Goal: Task Accomplishment & Management: Use online tool/utility

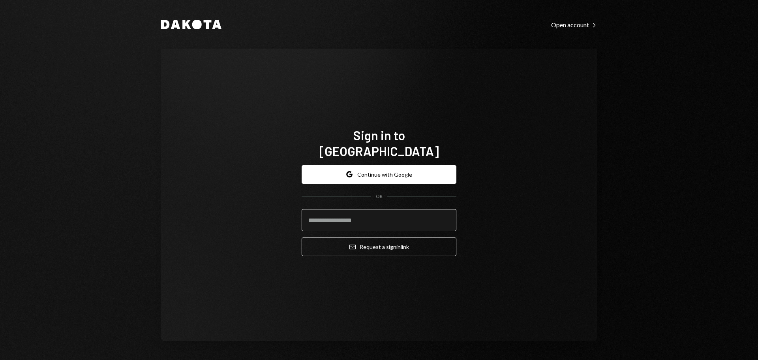
click at [336, 219] on input "email" at bounding box center [379, 220] width 155 height 22
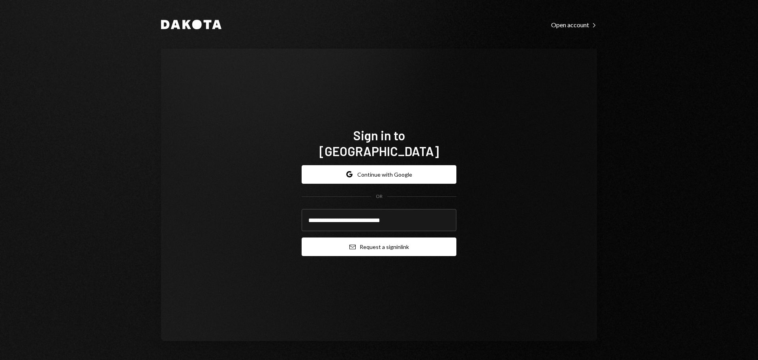
type input "**********"
click at [339, 242] on button "Email Request a sign in link" at bounding box center [379, 246] width 155 height 19
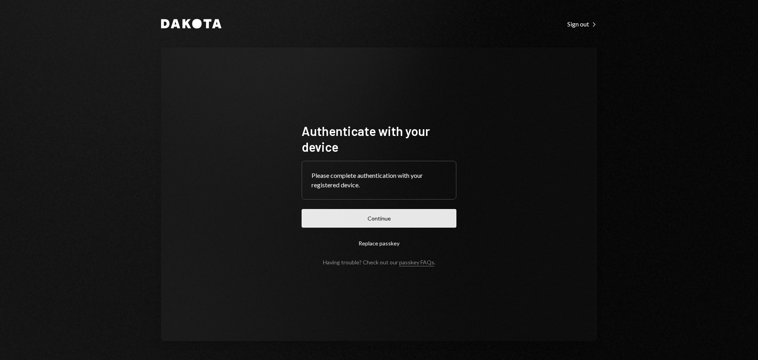
click at [392, 216] on button "Continue" at bounding box center [379, 218] width 155 height 19
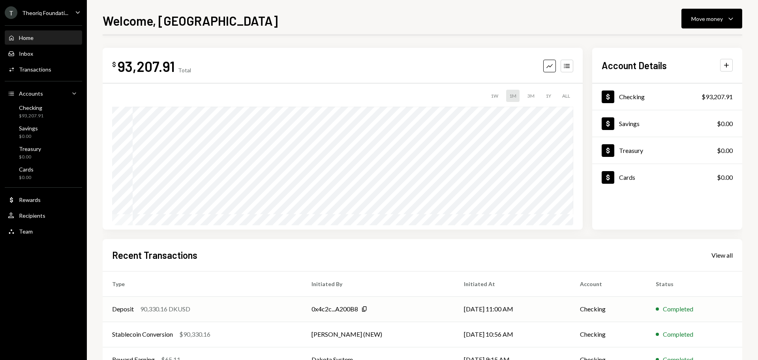
scroll to position [79, 0]
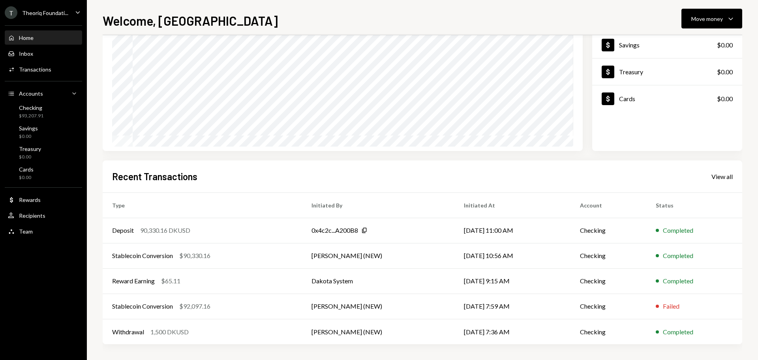
click at [39, 12] on div "Theoriq Foundati..." at bounding box center [45, 12] width 46 height 7
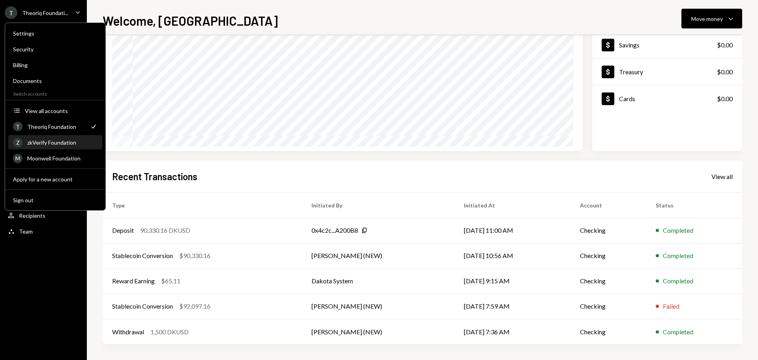
click at [67, 141] on div "zkVerify Foundation" at bounding box center [62, 142] width 70 height 7
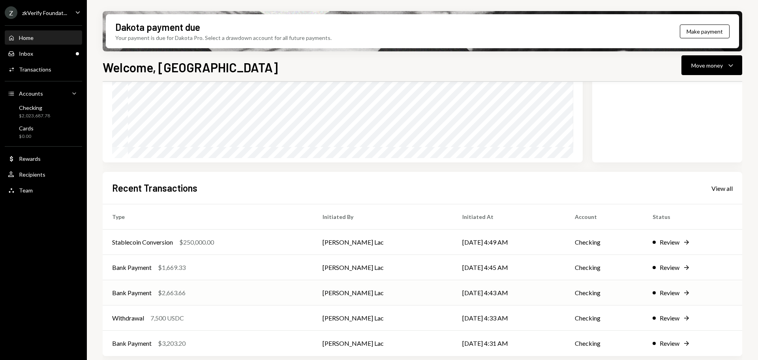
scroll to position [116, 0]
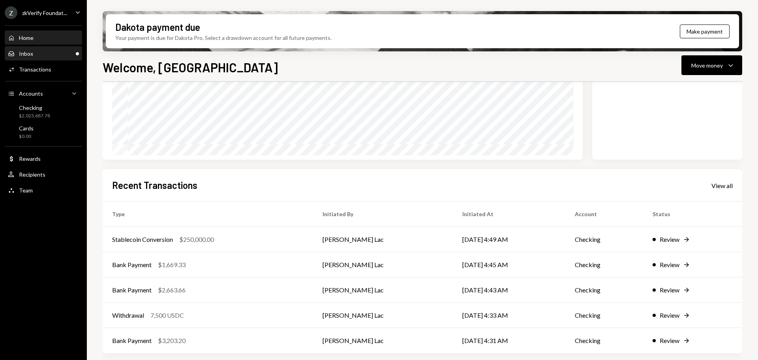
click at [58, 51] on div "Inbox Inbox" at bounding box center [43, 53] width 71 height 7
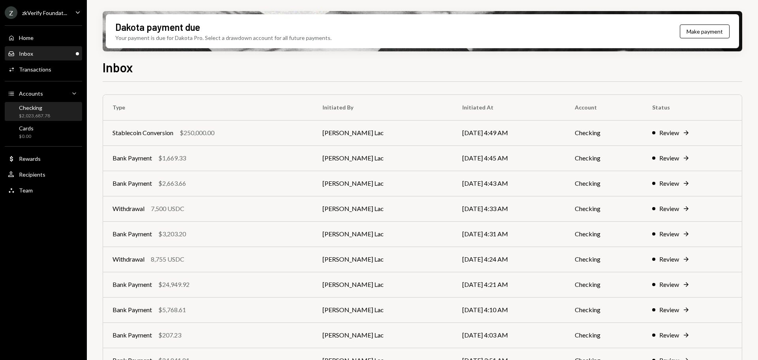
click at [48, 107] on div "Checking" at bounding box center [34, 107] width 31 height 7
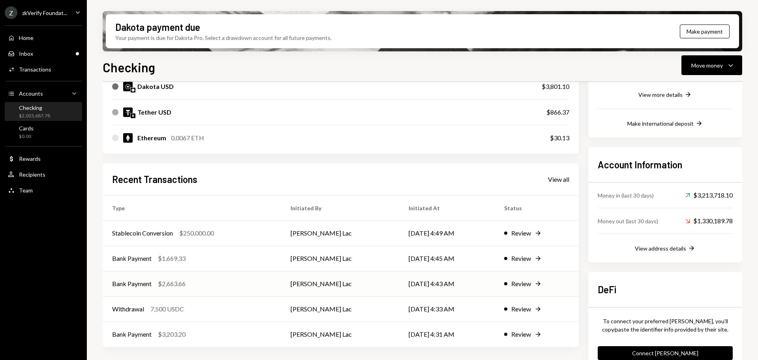
scroll to position [176, 0]
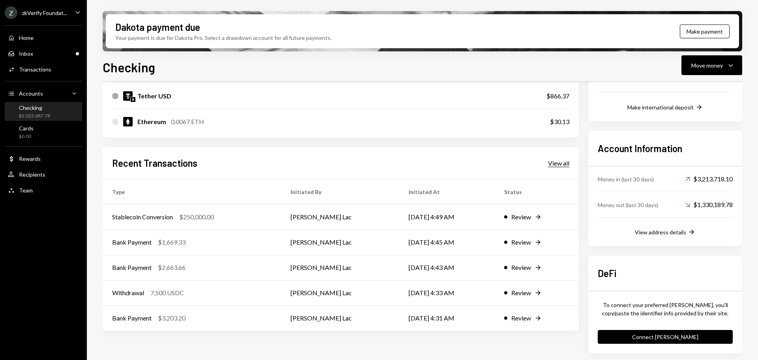
click at [562, 163] on div "View all" at bounding box center [558, 163] width 21 height 8
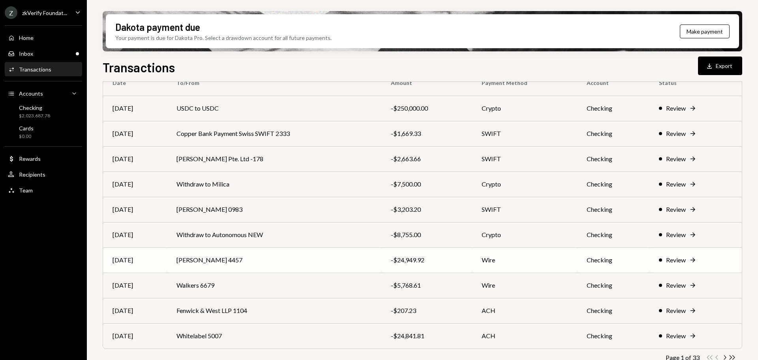
scroll to position [90, 0]
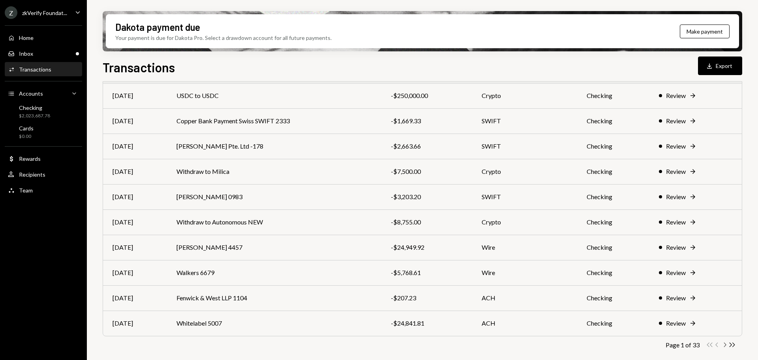
click at [723, 345] on icon "Chevron Right" at bounding box center [725, 345] width 8 height 8
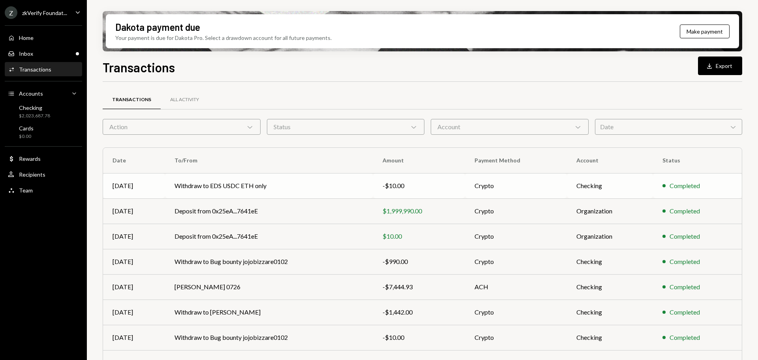
click at [229, 191] on td "Withdraw to EDS USDC ETH only" at bounding box center [269, 185] width 208 height 25
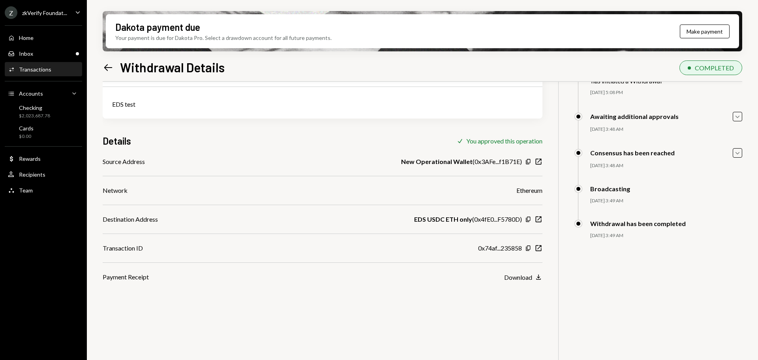
scroll to position [63, 0]
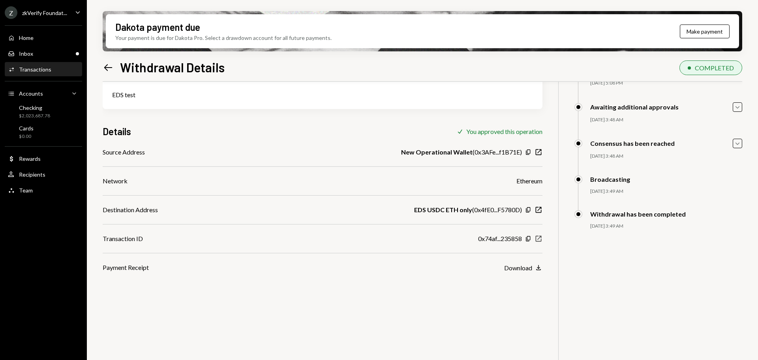
click at [538, 238] on icon "button" at bounding box center [539, 239] width 6 height 6
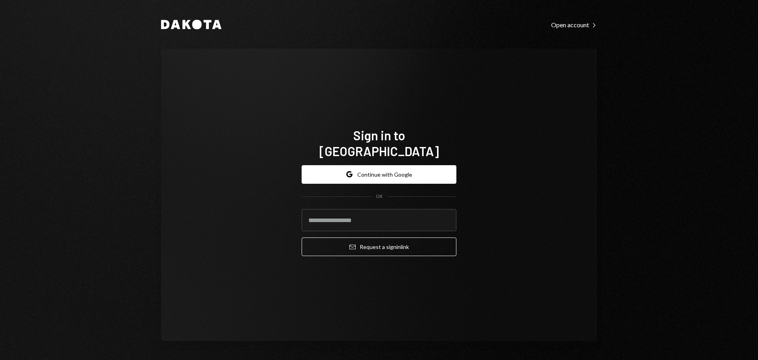
click at [640, 235] on div "Dakota Open account Right Caret Sign in to Dakota Google Continue with Google O…" at bounding box center [379, 180] width 758 height 360
type input "**********"
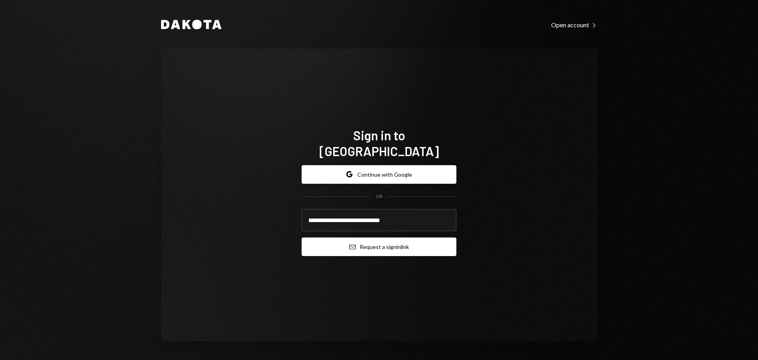
click at [359, 238] on button "Email Request a sign in link" at bounding box center [379, 246] width 155 height 19
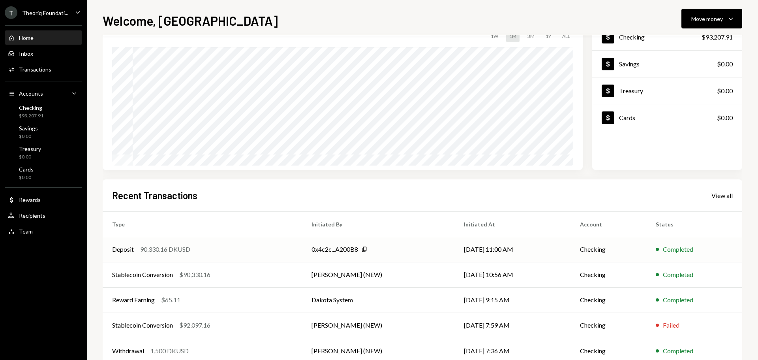
scroll to position [79, 0]
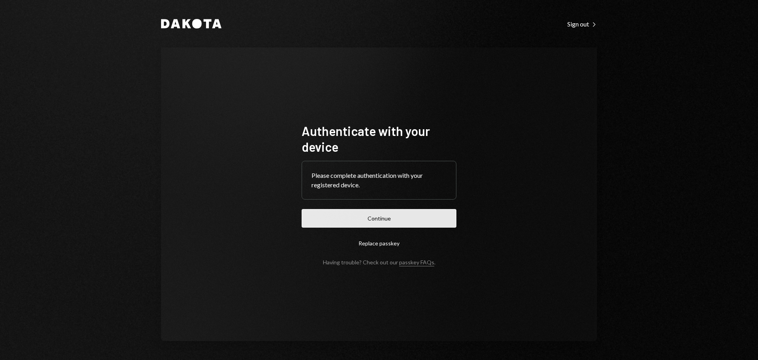
click at [325, 221] on button "Continue" at bounding box center [379, 218] width 155 height 19
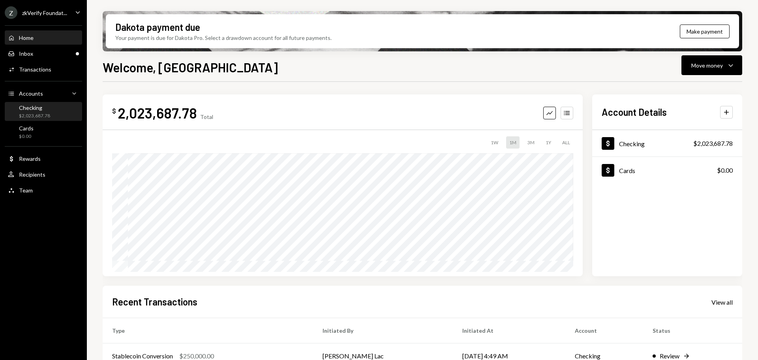
click at [42, 111] on div "Checking $2,023,687.78" at bounding box center [34, 111] width 31 height 15
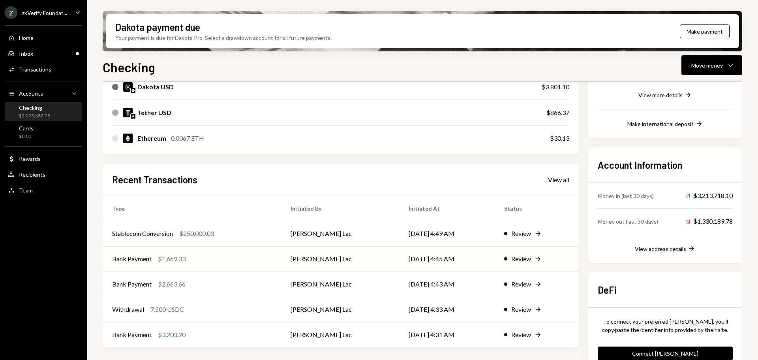
scroll to position [176, 0]
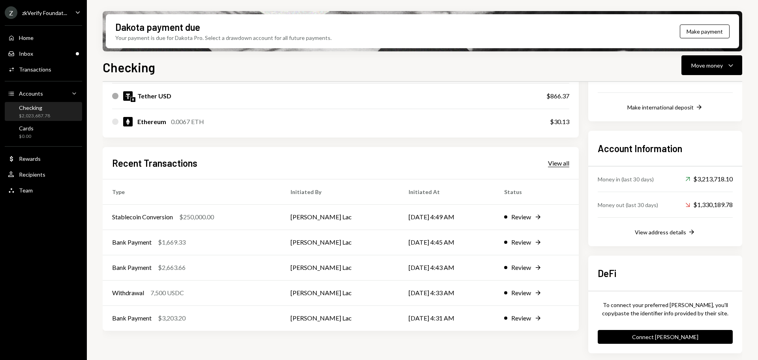
click at [568, 163] on div "View all" at bounding box center [558, 163] width 21 height 8
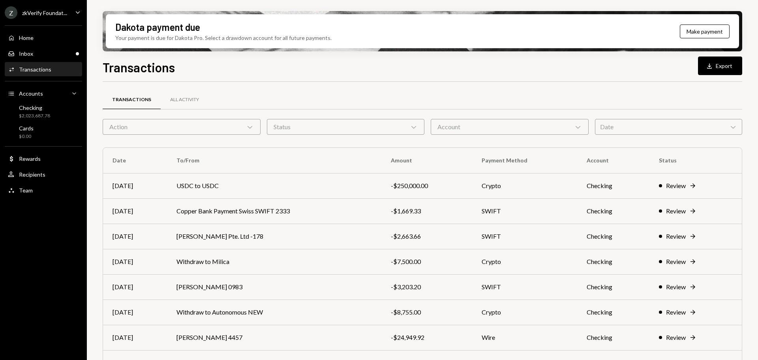
click at [161, 128] on div "Action Chevron Down" at bounding box center [182, 127] width 158 height 16
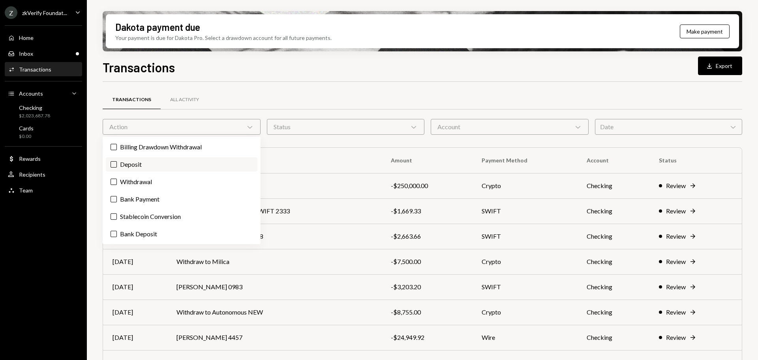
click at [160, 167] on label "Deposit" at bounding box center [182, 164] width 152 height 14
click at [117, 167] on button "Deposit" at bounding box center [114, 164] width 6 height 6
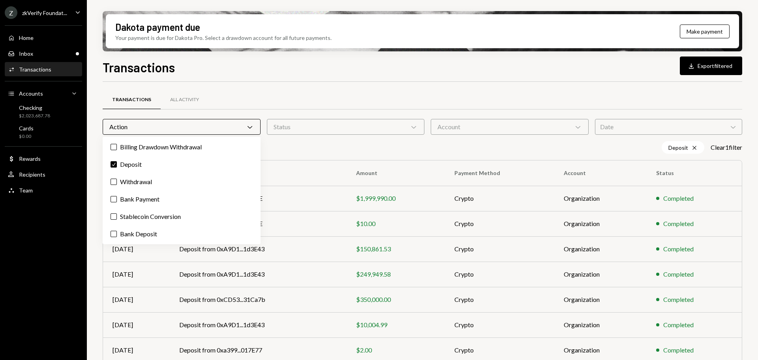
click at [94, 199] on div "Dakota payment due Your payment is due for Dakota Pro. Select a drawdown accoun…" at bounding box center [422, 180] width 671 height 360
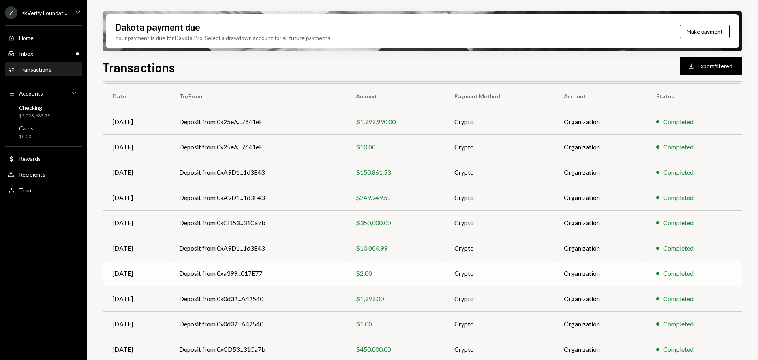
scroll to position [103, 0]
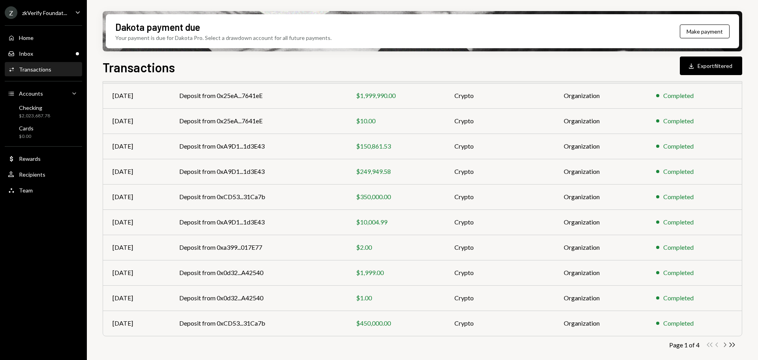
click at [726, 347] on icon "Chevron Right" at bounding box center [725, 345] width 8 height 8
click at [725, 345] on icon "button" at bounding box center [725, 344] width 2 height 4
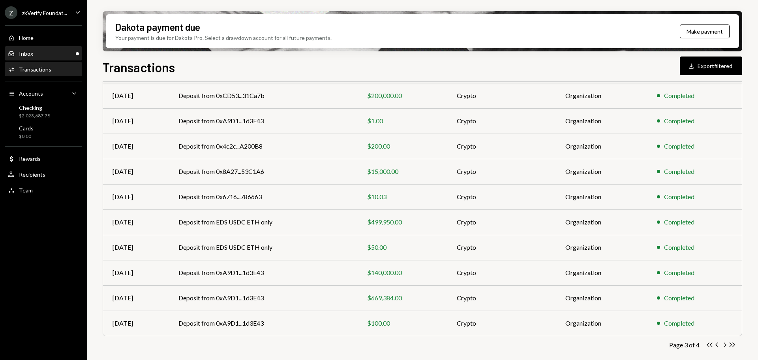
click at [24, 52] on div "Inbox" at bounding box center [26, 53] width 14 height 7
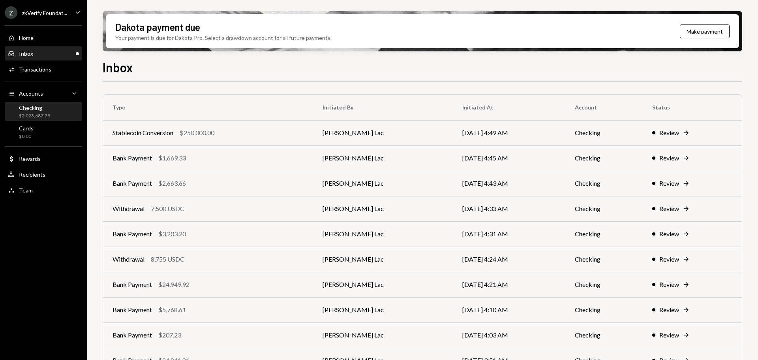
click at [43, 116] on div "$2,023,687.78" at bounding box center [34, 116] width 31 height 7
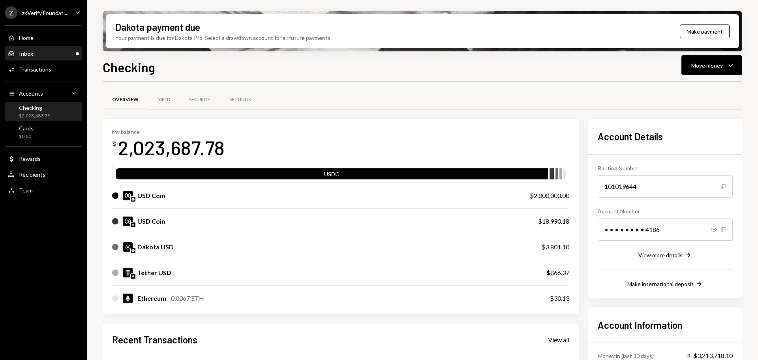
click at [35, 56] on div "Inbox Inbox" at bounding box center [43, 53] width 71 height 7
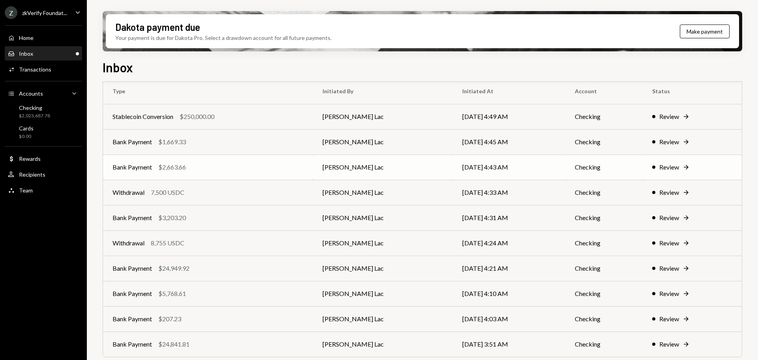
scroll to position [20, 0]
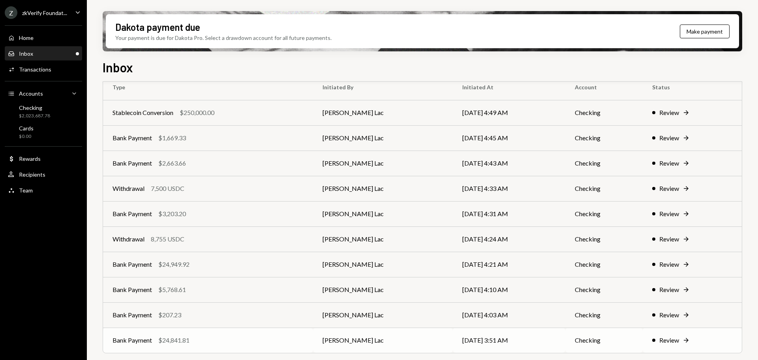
click at [215, 337] on div "Bank Payment $24,841.81" at bounding box center [208, 339] width 191 height 9
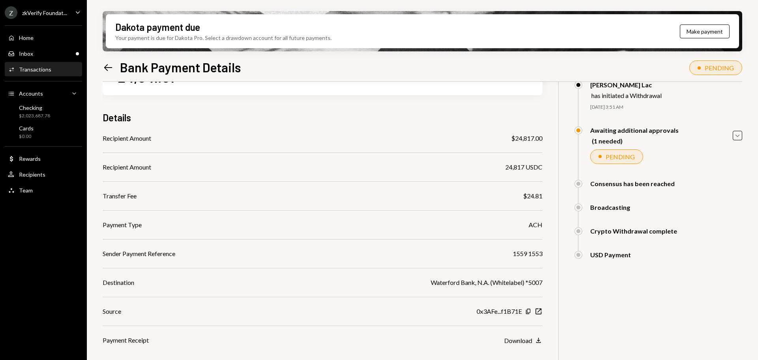
scroll to position [39, 0]
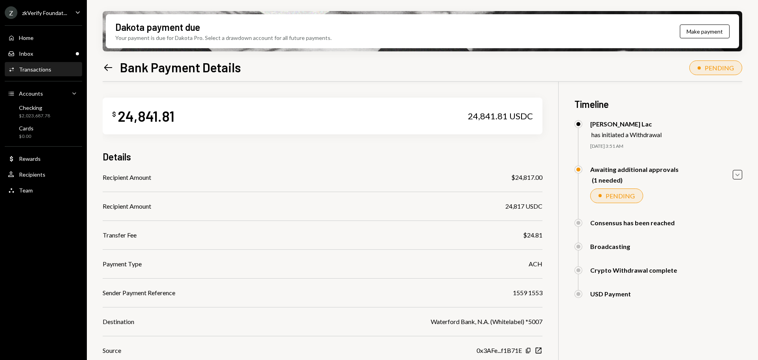
scroll to position [39, 0]
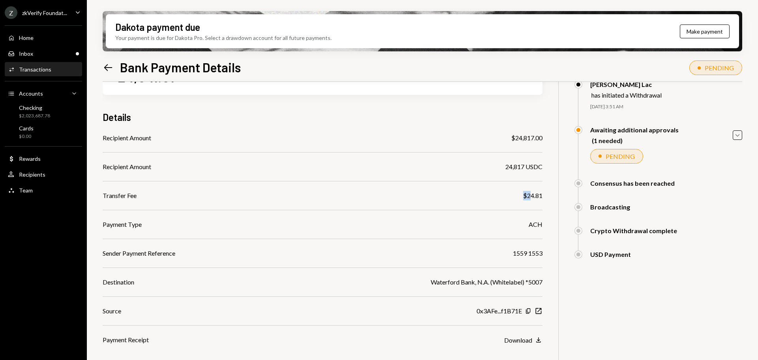
drag, startPoint x: 253, startPoint y: 198, endPoint x: 530, endPoint y: 201, distance: 277.1
click at [530, 201] on div "Recipient Amount $24,817.00 Recipient Amount 24,817 USDC Transfer Fee $24.81 Pa…" at bounding box center [323, 238] width 440 height 211
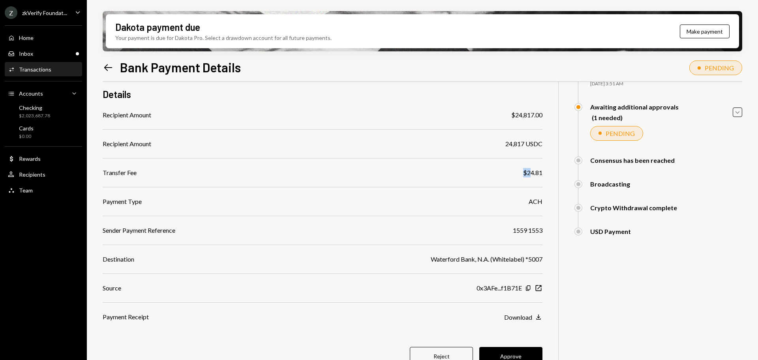
scroll to position [75, 0]
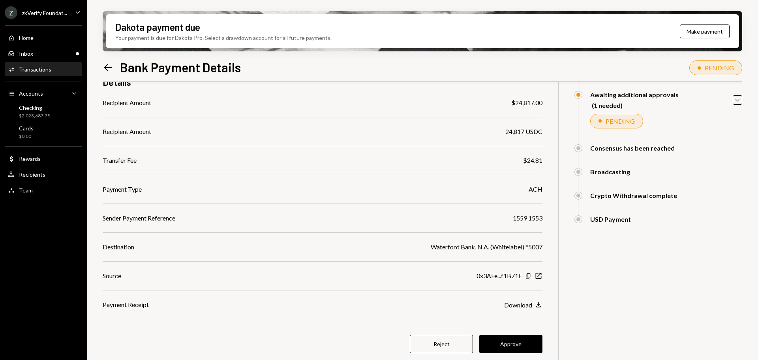
drag, startPoint x: 416, startPoint y: 229, endPoint x: 527, endPoint y: 229, distance: 111.3
click at [527, 229] on div "Recipient Amount $24,817.00 Recipient Amount 24,817 USDC Transfer Fee $24.81 Pa…" at bounding box center [323, 203] width 440 height 211
drag, startPoint x: 436, startPoint y: 249, endPoint x: 467, endPoint y: 249, distance: 31.2
click at [467, 249] on div "Waterford Bank, N.A. (Whitelabel) *5007" at bounding box center [487, 246] width 112 height 9
click at [477, 249] on div "Waterford Bank, N.A. (Whitelabel) *5007" at bounding box center [487, 246] width 112 height 9
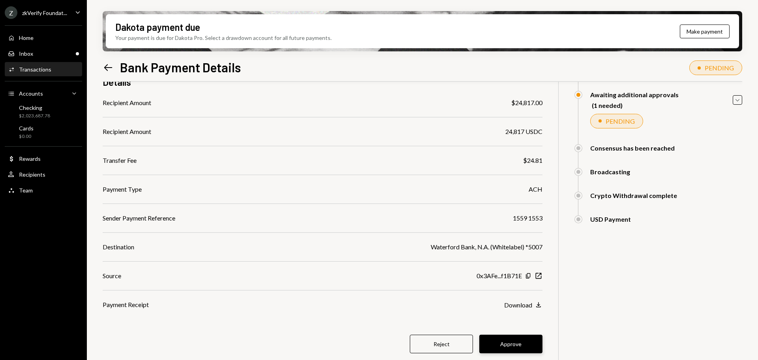
click at [496, 343] on button "Approve" at bounding box center [510, 343] width 63 height 19
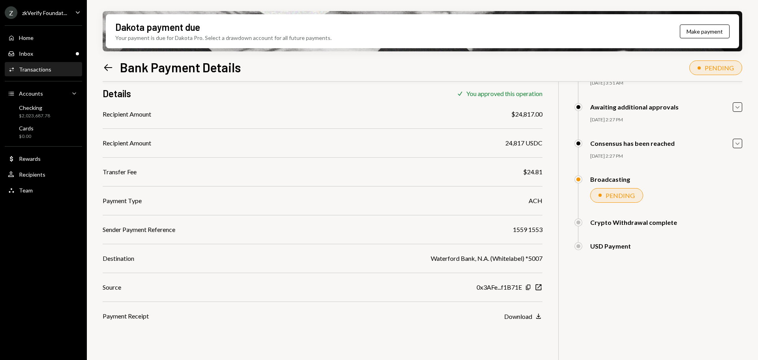
scroll to position [63, 0]
click at [48, 56] on div "Inbox Inbox" at bounding box center [43, 53] width 71 height 7
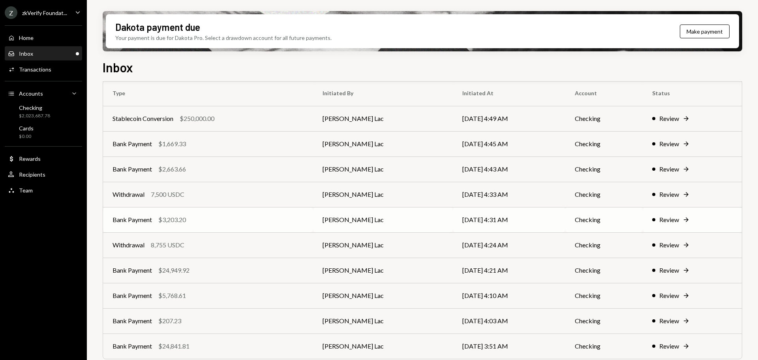
scroll to position [20, 0]
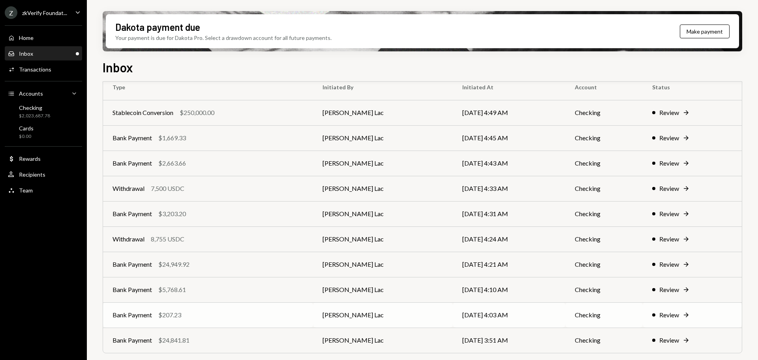
click at [191, 318] on div "Bank Payment $207.23" at bounding box center [208, 314] width 191 height 9
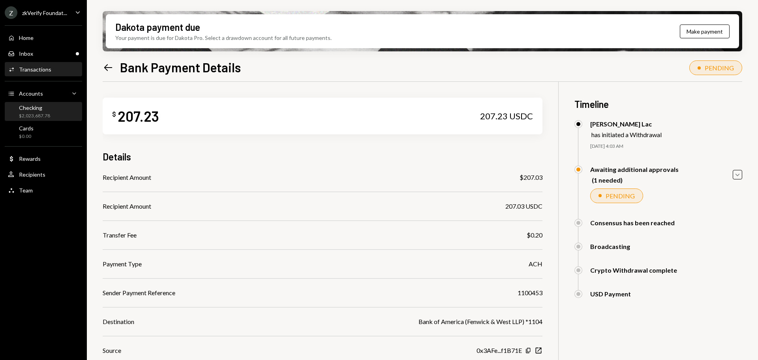
click at [50, 116] on div "Checking $2,023,687.78" at bounding box center [43, 111] width 71 height 15
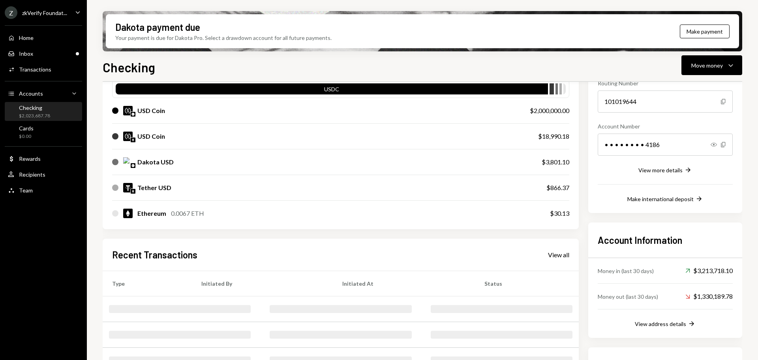
scroll to position [158, 0]
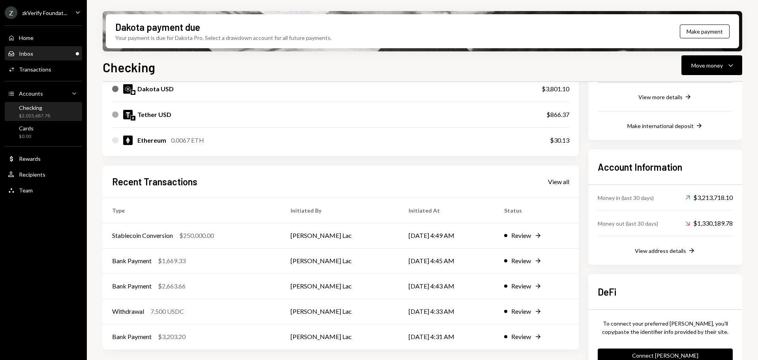
click at [36, 52] on div "Inbox Inbox" at bounding box center [43, 53] width 71 height 7
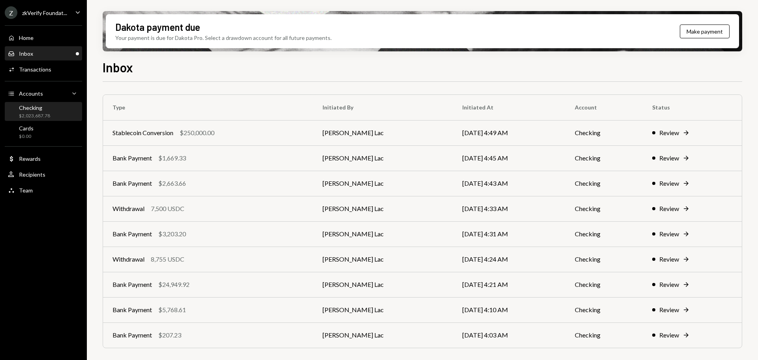
click at [38, 113] on div "$2,023,687.78" at bounding box center [34, 116] width 31 height 7
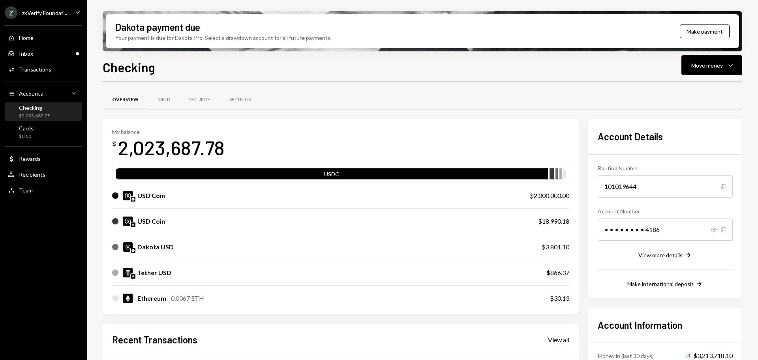
scroll to position [176, 0]
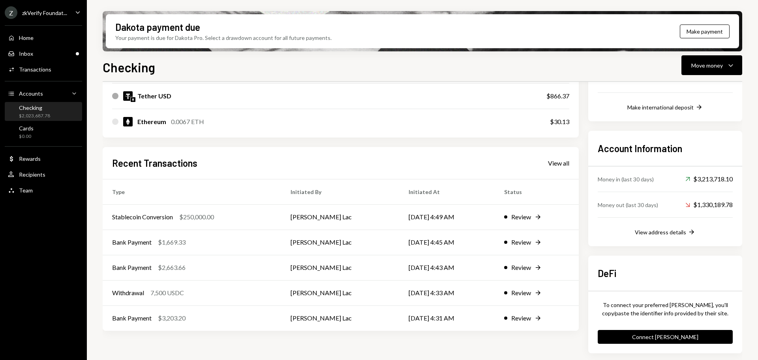
click at [563, 159] on link "View all" at bounding box center [558, 162] width 21 height 9
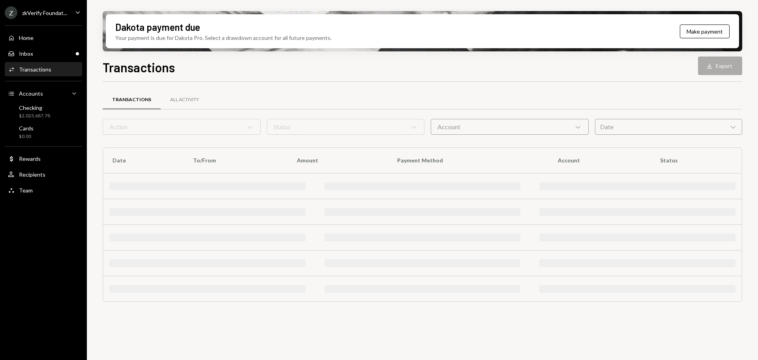
click at [560, 160] on th "Account" at bounding box center [599, 160] width 102 height 25
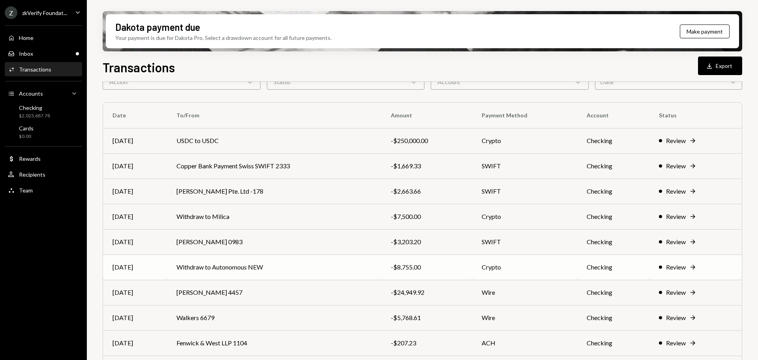
scroll to position [90, 0]
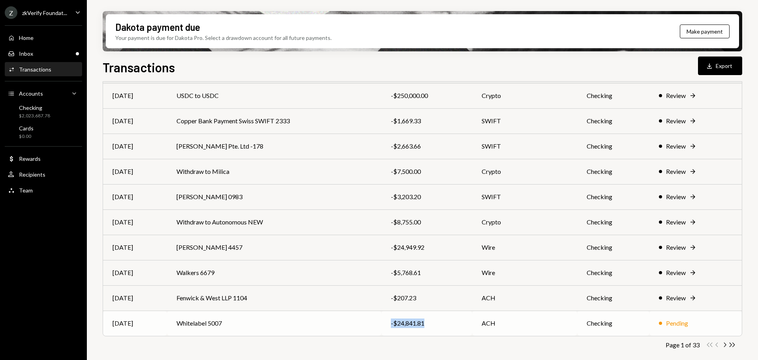
drag, startPoint x: 426, startPoint y: 323, endPoint x: 392, endPoint y: 324, distance: 33.6
click at [392, 324] on div "-$24,841.81" at bounding box center [427, 322] width 72 height 9
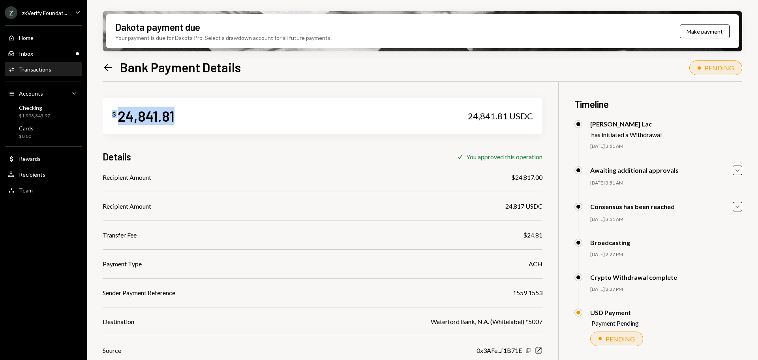
drag, startPoint x: 165, startPoint y: 122, endPoint x: 105, endPoint y: 121, distance: 59.2
click at [105, 121] on div "$ 24,841.81 24,841.81 USDC" at bounding box center [323, 116] width 440 height 37
copy div "$ 24,841.81"
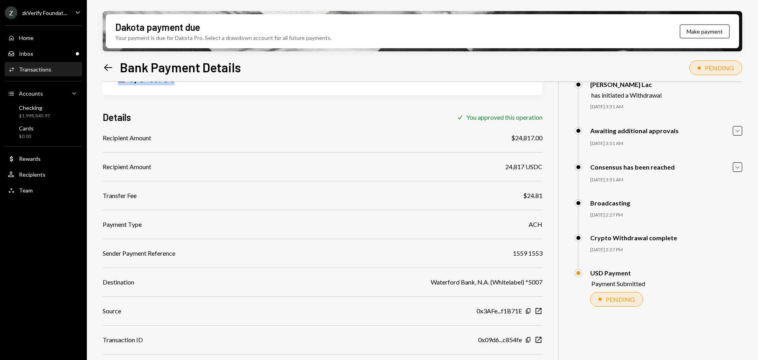
scroll to position [63, 0]
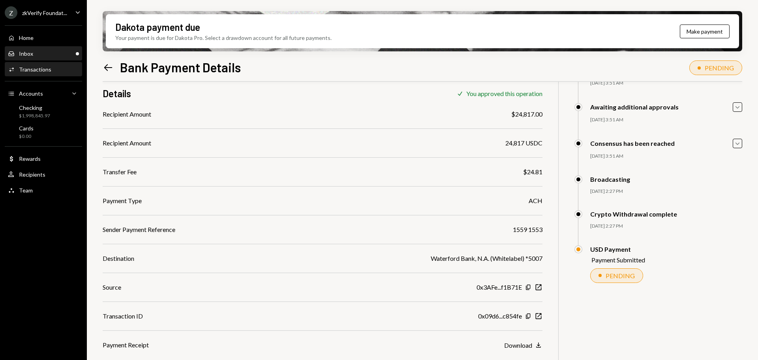
click at [51, 54] on div "Inbox Inbox" at bounding box center [43, 53] width 71 height 7
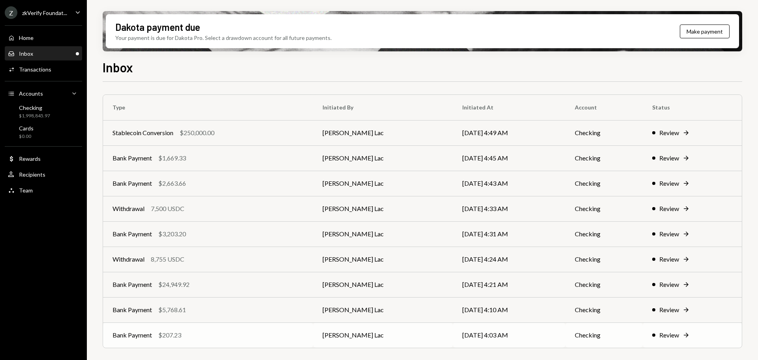
click at [225, 336] on div "Bank Payment $207.23" at bounding box center [208, 334] width 191 height 9
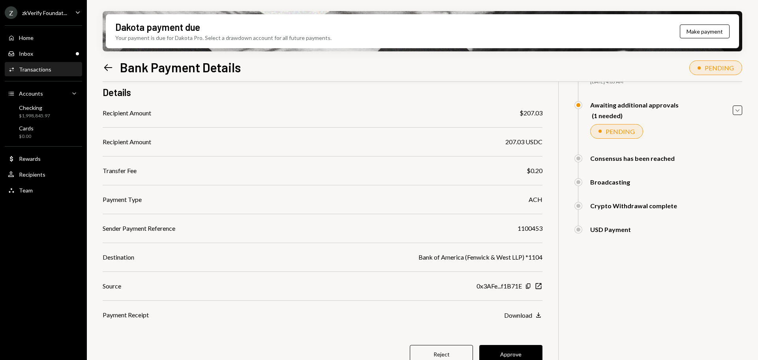
scroll to position [75, 0]
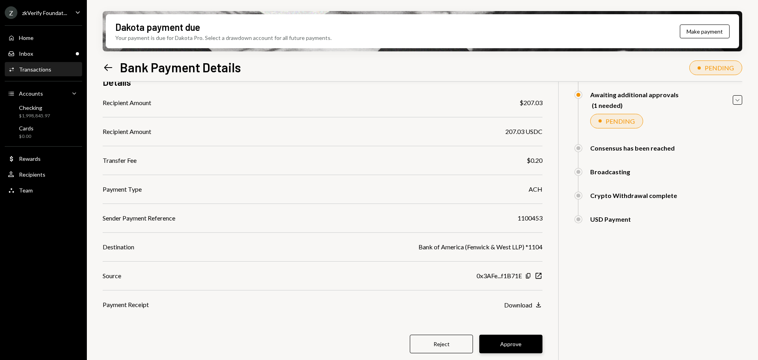
click at [506, 343] on button "Approve" at bounding box center [510, 343] width 63 height 19
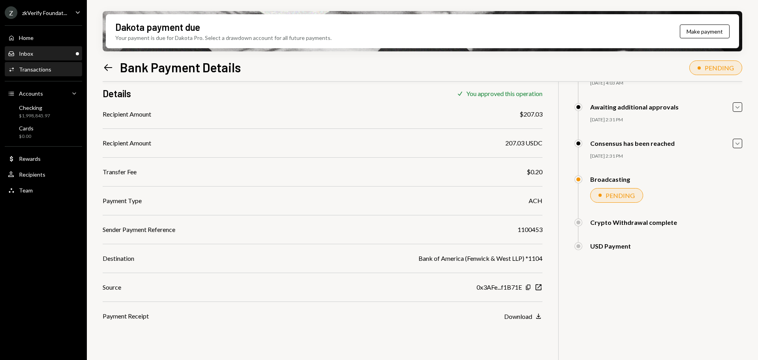
click at [39, 58] on div "Inbox Inbox" at bounding box center [43, 53] width 71 height 13
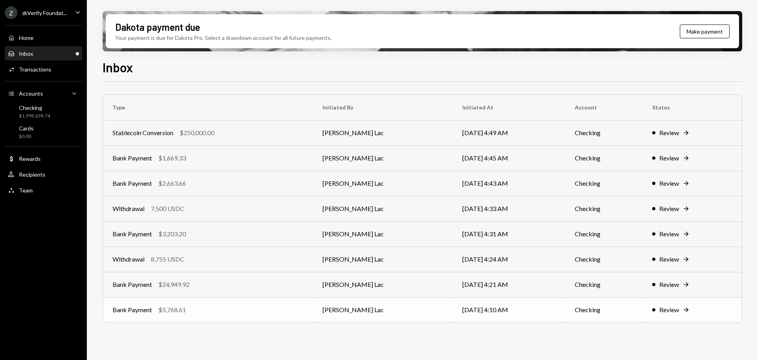
click at [219, 307] on div "Bank Payment $5,768.61" at bounding box center [208, 309] width 191 height 9
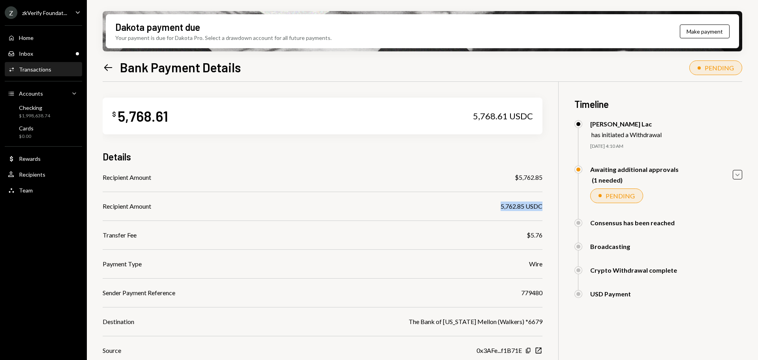
drag, startPoint x: 497, startPoint y: 205, endPoint x: 548, endPoint y: 205, distance: 50.5
click at [548, 205] on div "$ 5,768.61 5,768.61 USDC Details Recipient Amount $5,762.85 Recipient Amount 5,…" at bounding box center [422, 267] width 639 height 371
click at [501, 205] on div "5,762.85 USDC" at bounding box center [522, 205] width 42 height 9
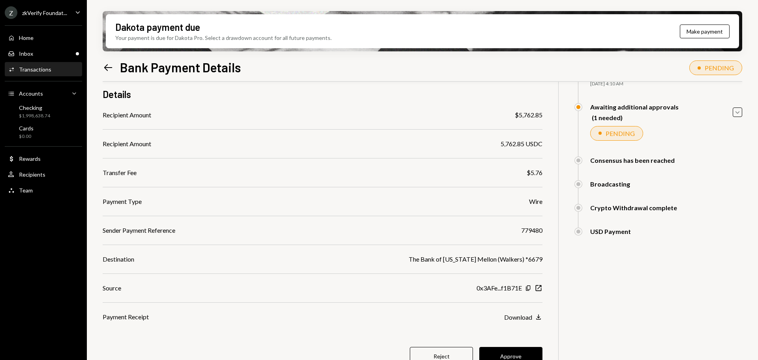
scroll to position [75, 0]
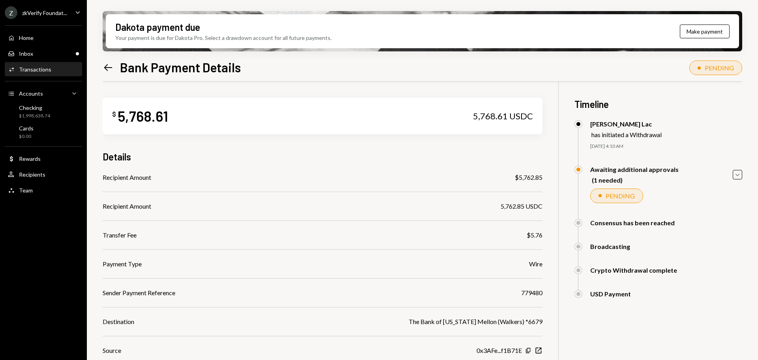
scroll to position [75, 0]
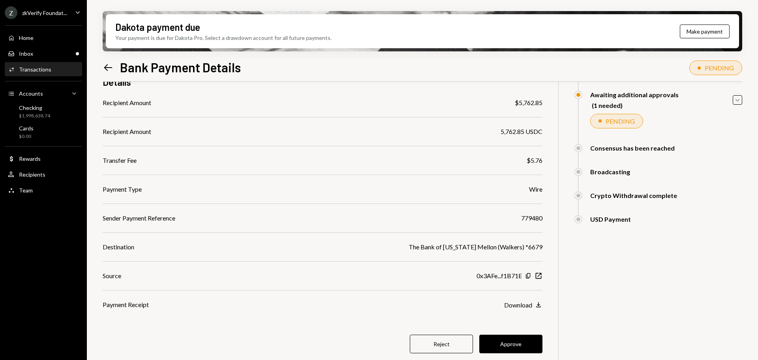
click at [517, 347] on button "Approve" at bounding box center [510, 343] width 63 height 19
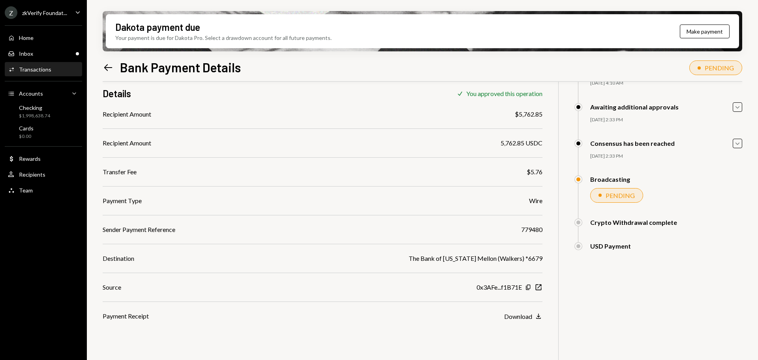
scroll to position [63, 0]
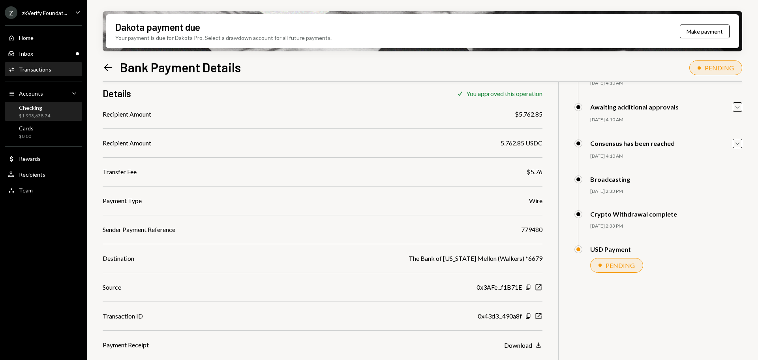
click at [40, 113] on div "$1,998,638.74" at bounding box center [34, 116] width 31 height 7
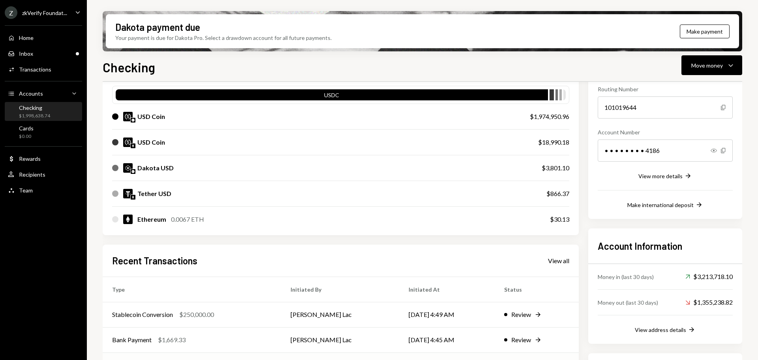
scroll to position [176, 0]
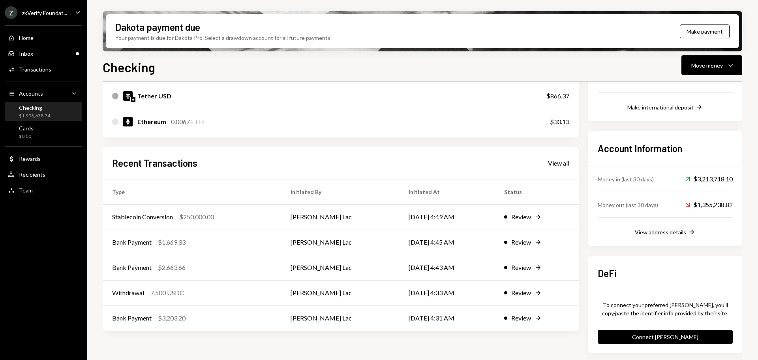
click at [559, 163] on div "View all" at bounding box center [558, 163] width 21 height 8
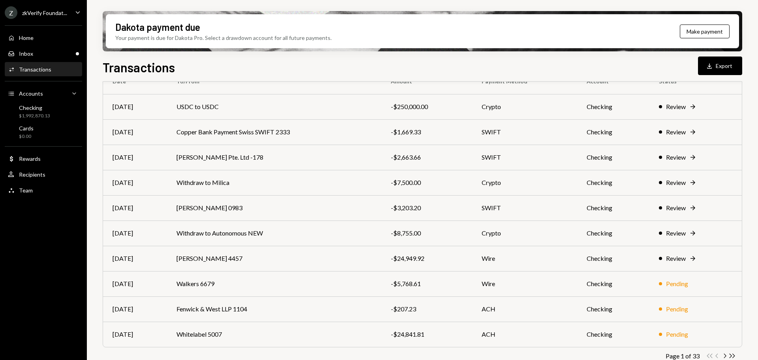
scroll to position [90, 0]
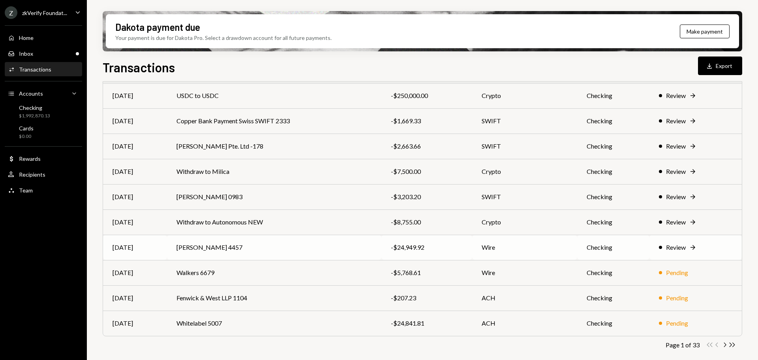
click at [195, 241] on td "[PERSON_NAME] 4457" at bounding box center [274, 246] width 214 height 25
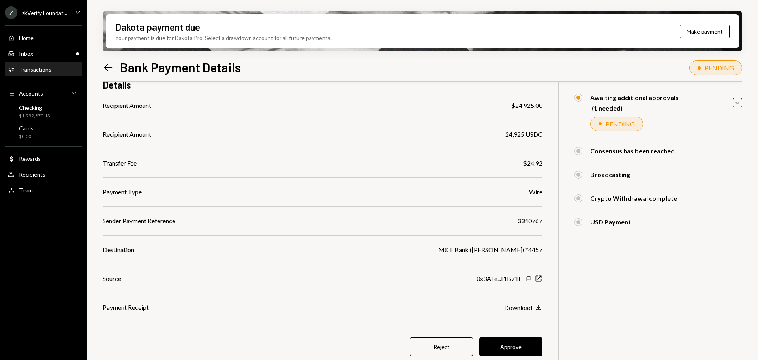
scroll to position [75, 0]
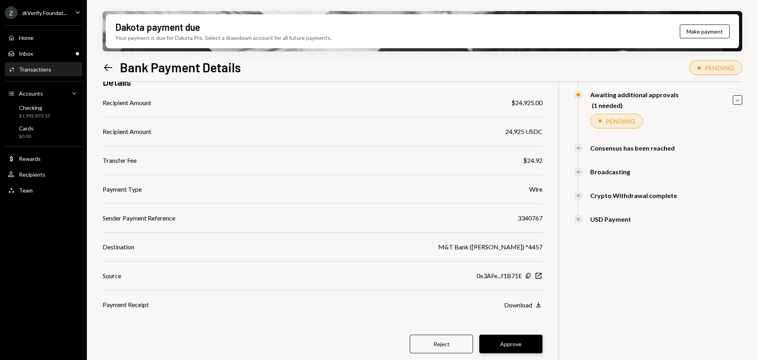
click at [512, 351] on button "Approve" at bounding box center [510, 343] width 63 height 19
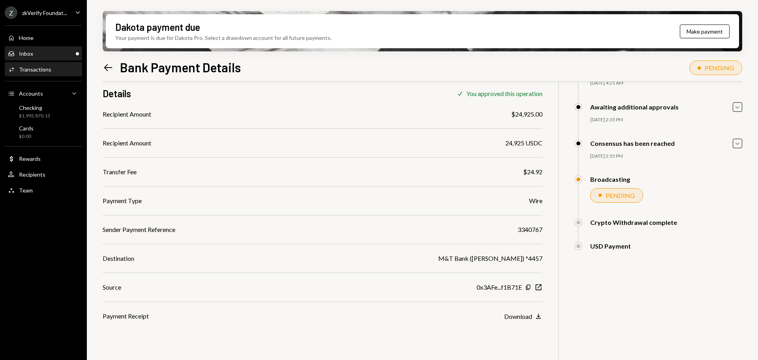
click at [47, 54] on div "Inbox Inbox" at bounding box center [43, 53] width 71 height 7
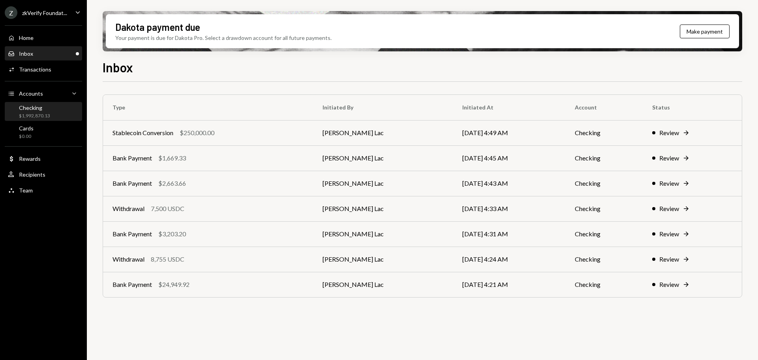
click at [36, 115] on div "$1,992,870.13" at bounding box center [34, 116] width 31 height 7
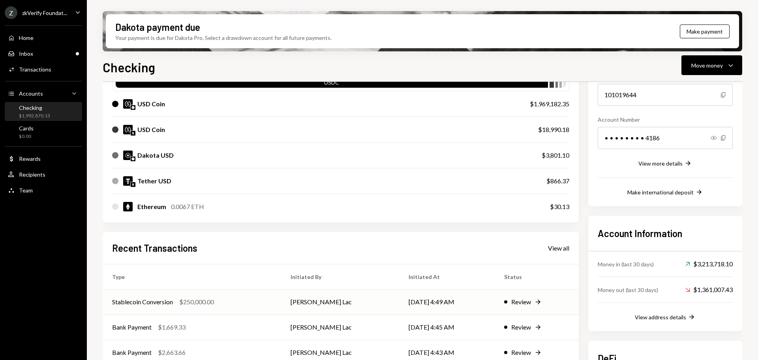
scroll to position [158, 0]
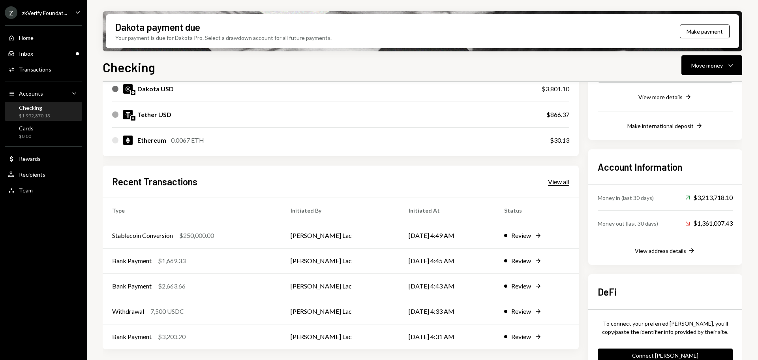
click at [565, 180] on div "View all" at bounding box center [558, 182] width 21 height 8
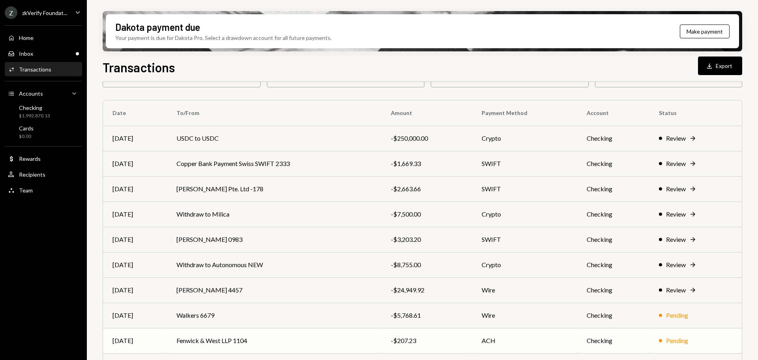
scroll to position [90, 0]
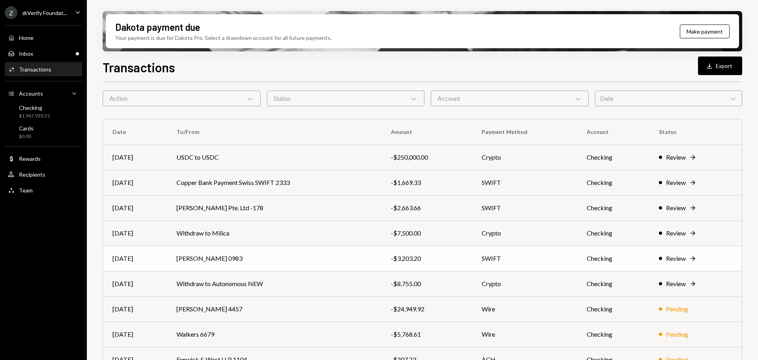
scroll to position [39, 0]
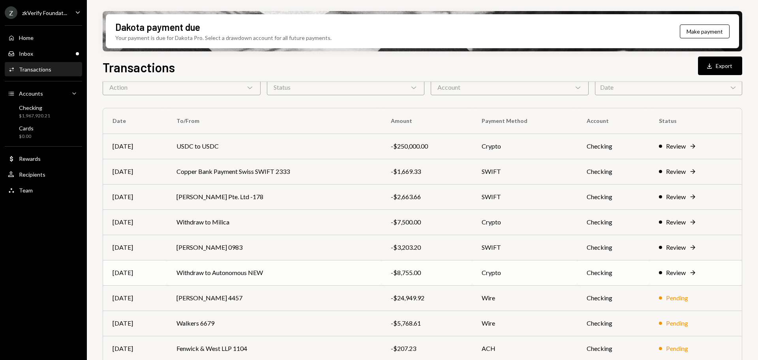
click at [251, 275] on td "Withdraw to Autonomous NEW" at bounding box center [274, 272] width 214 height 25
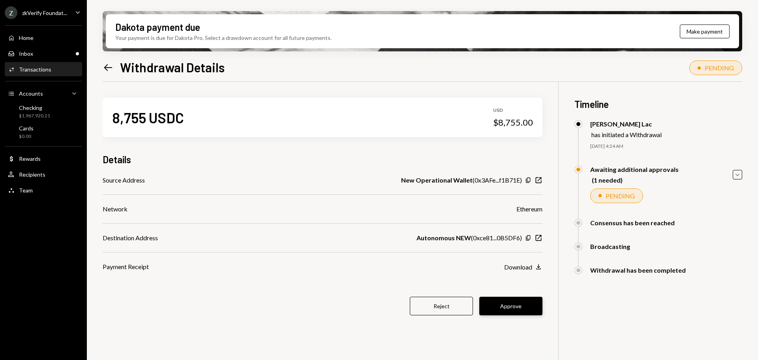
click at [520, 306] on button "Approve" at bounding box center [510, 305] width 63 height 19
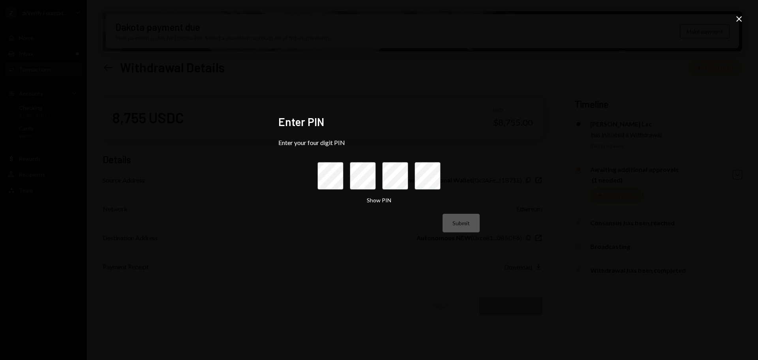
click at [734, 20] on div "Enter PIN Enter your four digit PIN Show PIN Submit Close" at bounding box center [379, 180] width 758 height 360
click at [744, 20] on div "Enter PIN Enter your four digit PIN Show PIN Submit Close" at bounding box center [379, 180] width 758 height 360
click at [743, 18] on icon "Close" at bounding box center [738, 18] width 9 height 9
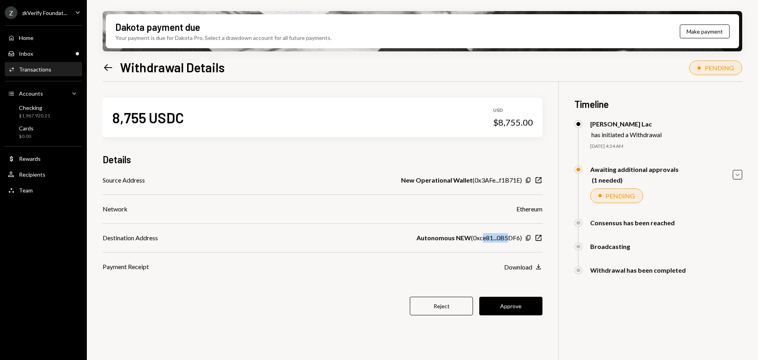
drag, startPoint x: 482, startPoint y: 236, endPoint x: 510, endPoint y: 236, distance: 27.6
click at [510, 236] on div "Autonomous NEW ( 0xce81...0B5DF6 )" at bounding box center [468, 237] width 105 height 9
click at [492, 300] on button "Approve" at bounding box center [510, 305] width 63 height 19
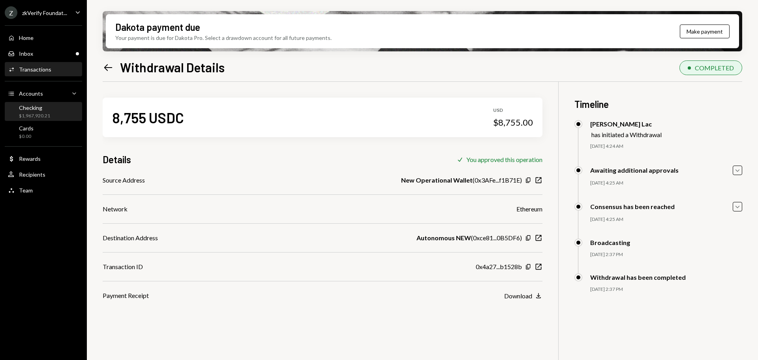
click at [48, 116] on div "$1,967,920.21" at bounding box center [34, 116] width 31 height 7
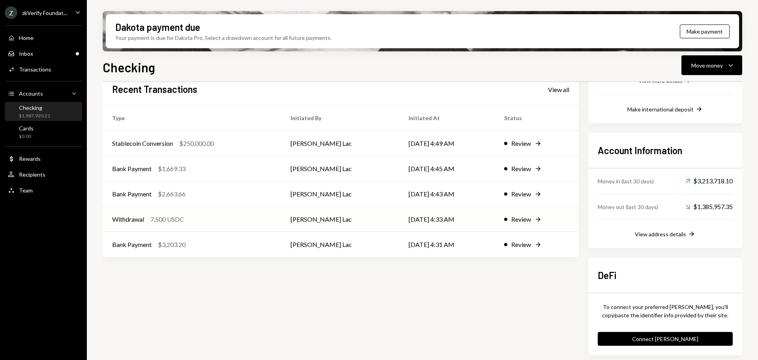
scroll to position [176, 0]
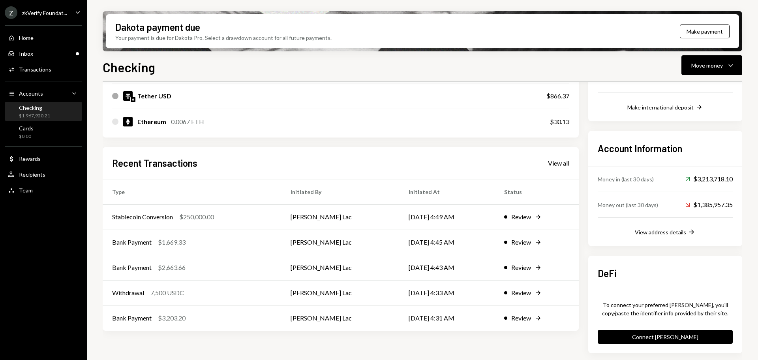
click at [553, 167] on div "View all" at bounding box center [558, 163] width 21 height 8
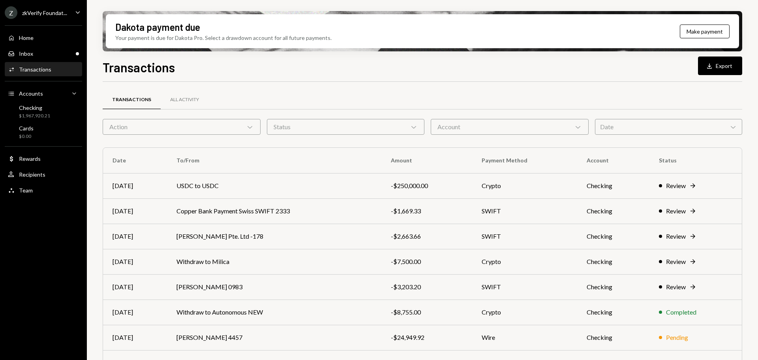
scroll to position [79, 0]
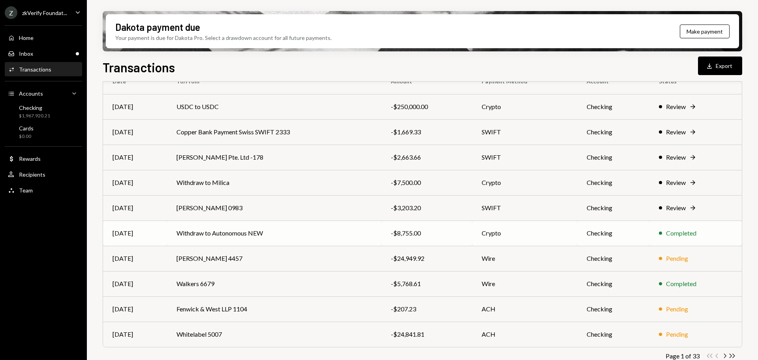
click at [280, 238] on td "Withdraw to Autonomous NEW" at bounding box center [274, 232] width 214 height 25
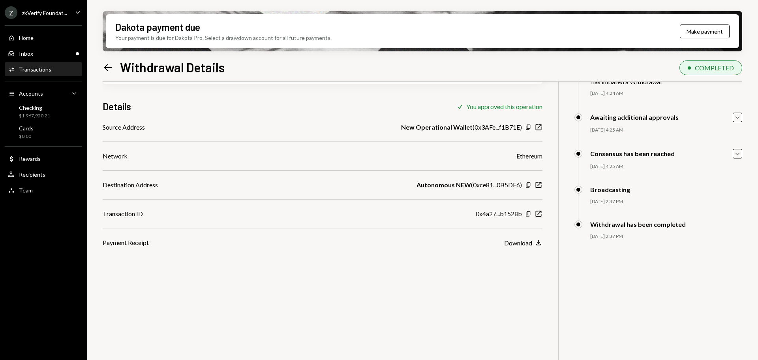
scroll to position [63, 0]
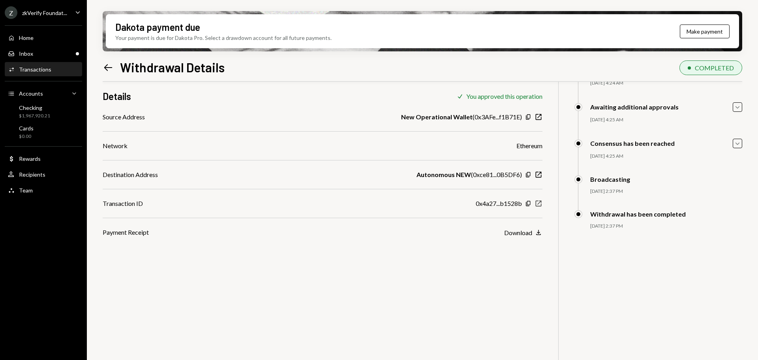
click at [537, 204] on icon "New Window" at bounding box center [538, 203] width 8 height 8
click at [40, 113] on div "$1,967,920.21" at bounding box center [34, 116] width 31 height 7
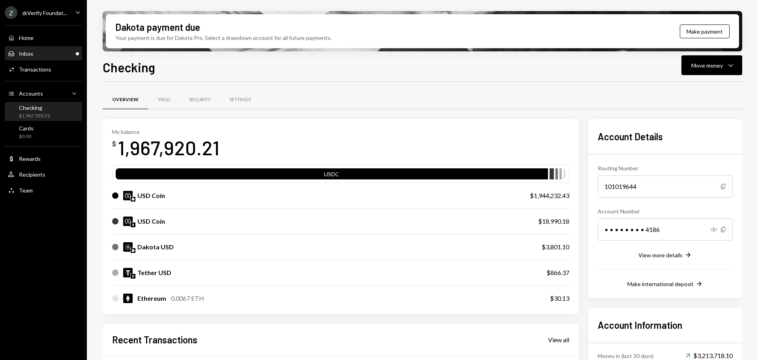
click at [73, 54] on div "Inbox Inbox" at bounding box center [43, 53] width 71 height 7
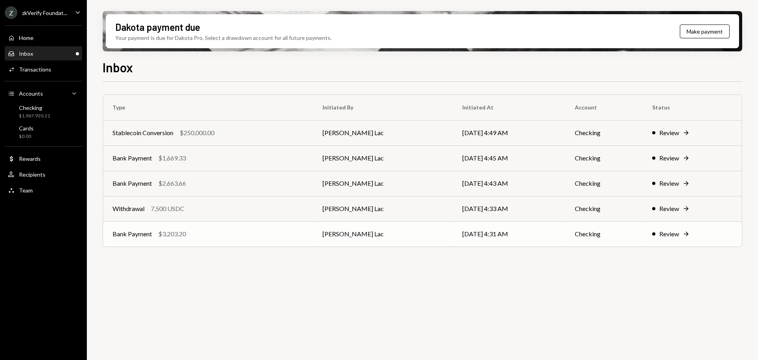
click at [196, 238] on div "Bank Payment $3,203.20" at bounding box center [208, 233] width 191 height 9
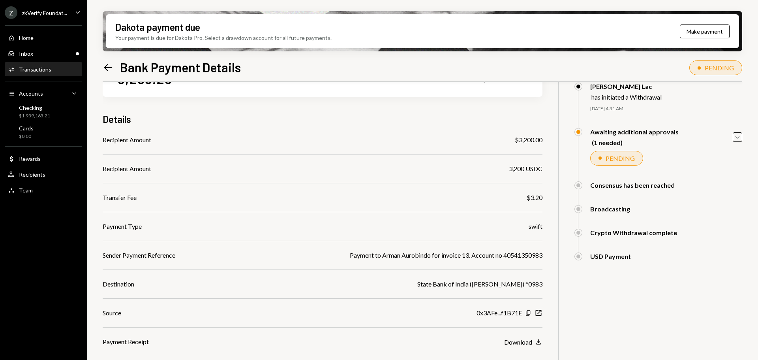
scroll to position [75, 0]
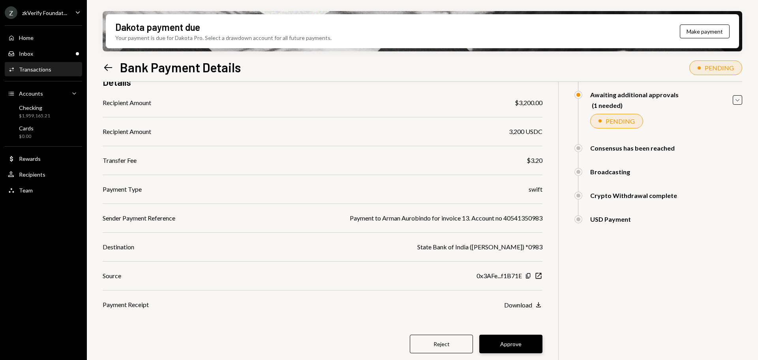
click at [502, 343] on button "Approve" at bounding box center [510, 343] width 63 height 19
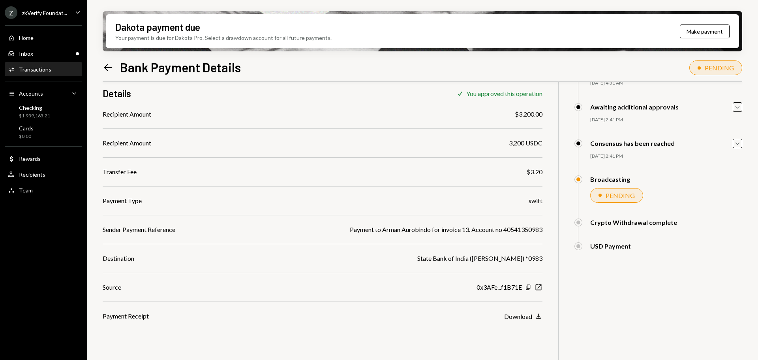
scroll to position [63, 0]
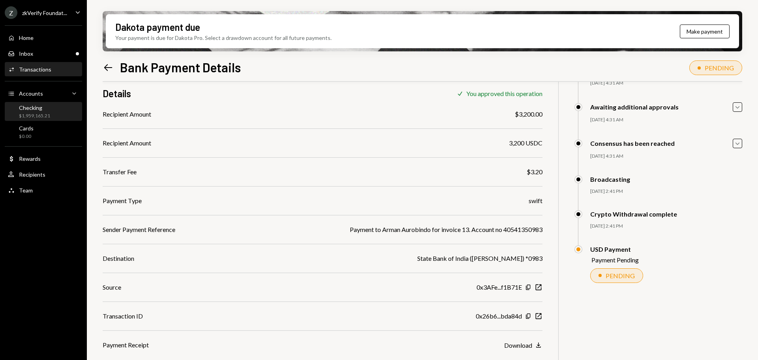
click at [62, 111] on div "Checking $1,959,165.21" at bounding box center [43, 111] width 71 height 15
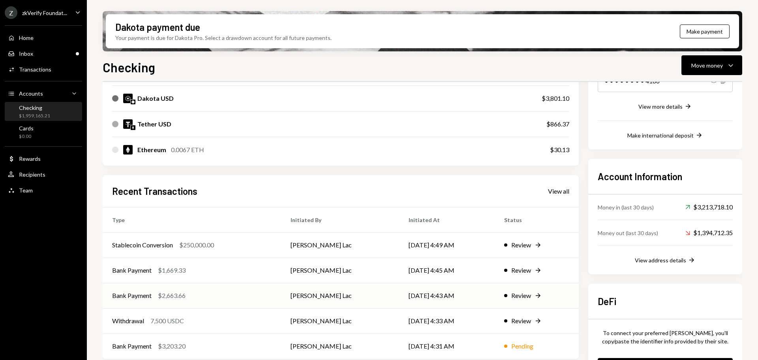
scroll to position [176, 0]
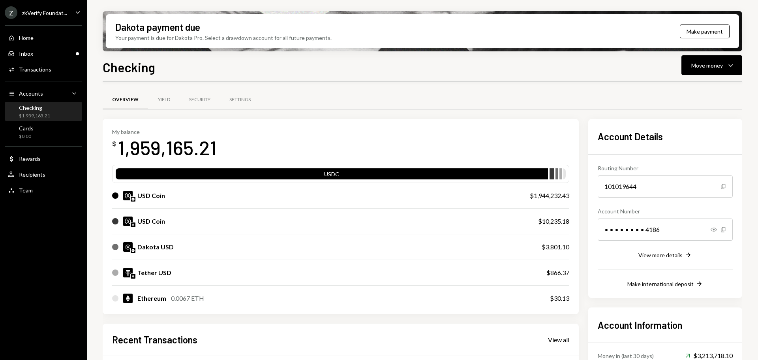
scroll to position [176, 0]
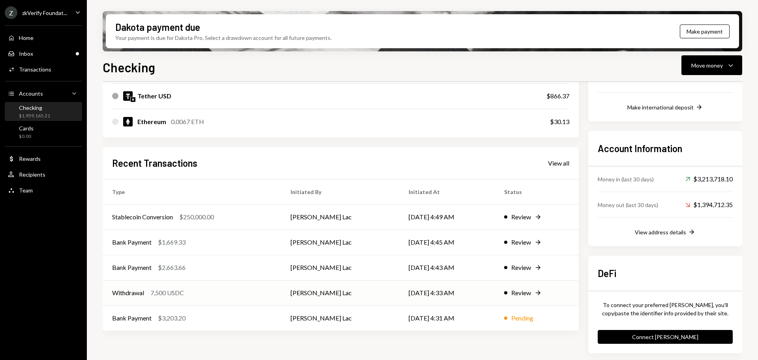
click at [189, 295] on div "Withdrawal 7,500 USDC" at bounding box center [191, 292] width 159 height 9
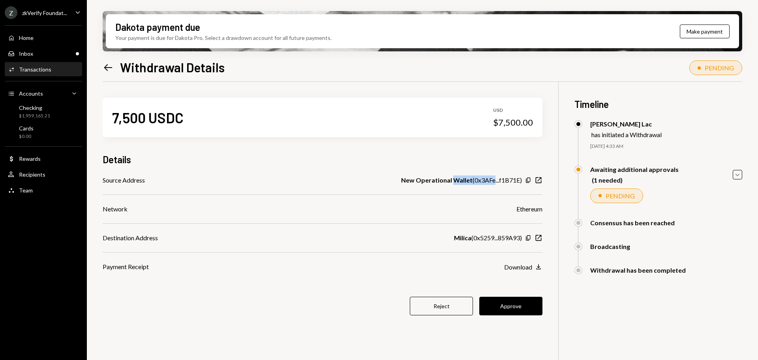
drag, startPoint x: 460, startPoint y: 180, endPoint x: 495, endPoint y: 180, distance: 35.1
click at [495, 180] on div "New Operational Wallet ( 0x3AFe...f1B71E )" at bounding box center [461, 179] width 121 height 9
drag, startPoint x: 476, startPoint y: 240, endPoint x: 514, endPoint y: 240, distance: 37.1
click at [514, 240] on div "Milica ( 0x5259...859A93 )" at bounding box center [488, 237] width 68 height 9
click at [38, 176] on div "Recipients" at bounding box center [32, 174] width 26 height 7
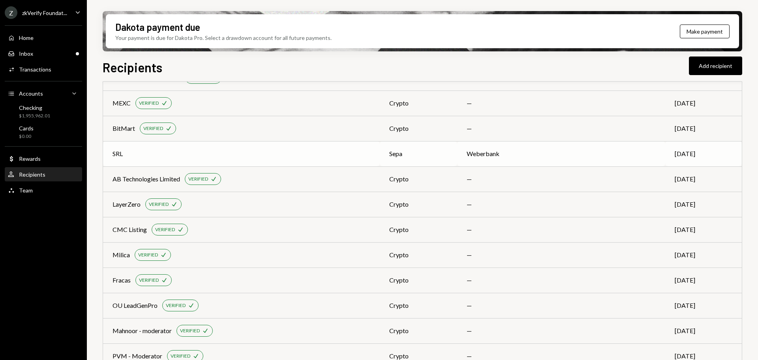
scroll to position [434, 0]
click at [265, 257] on div "Milica VERIFIED Check" at bounding box center [242, 254] width 258 height 12
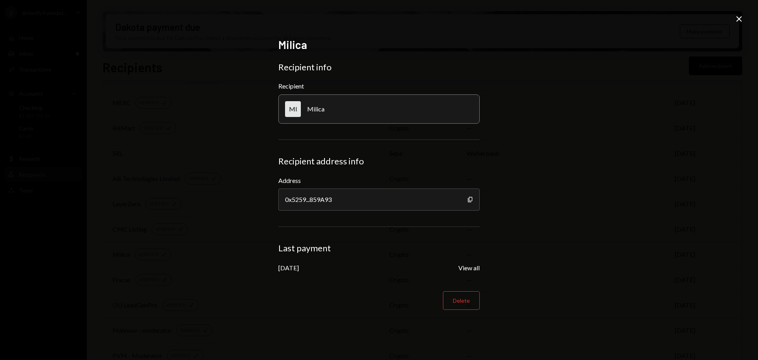
click at [739, 21] on icon "Close" at bounding box center [738, 18] width 9 height 9
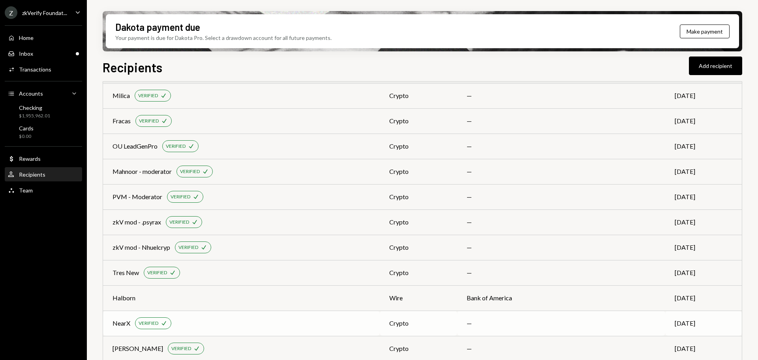
scroll to position [671, 0]
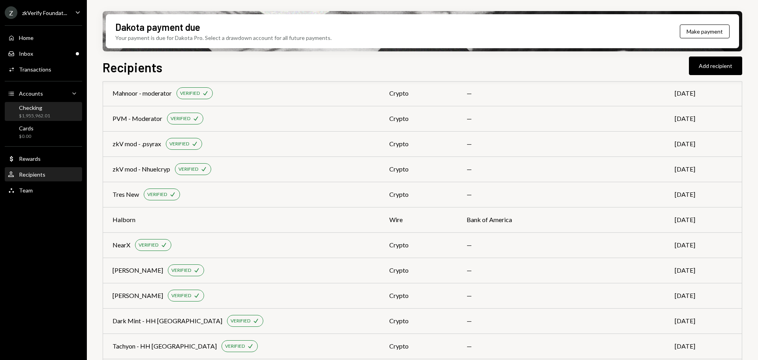
click at [41, 103] on div "Checking $1,955,962.01" at bounding box center [43, 112] width 71 height 18
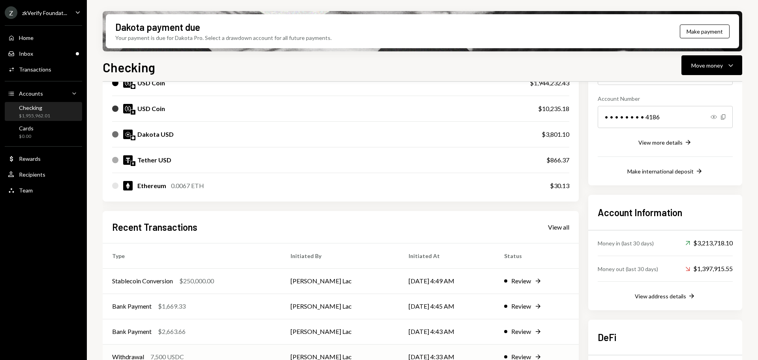
scroll to position [176, 0]
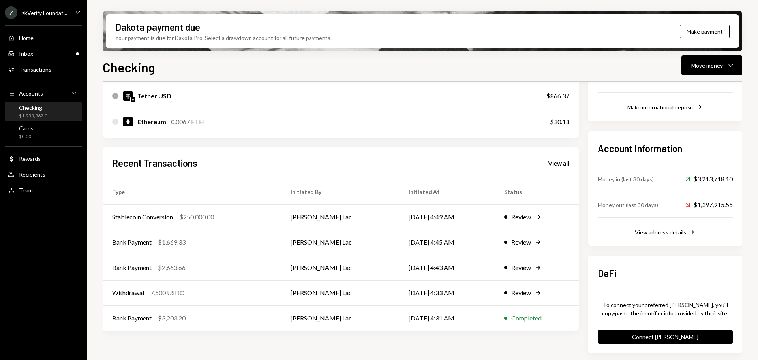
click at [557, 163] on div "View all" at bounding box center [558, 163] width 21 height 8
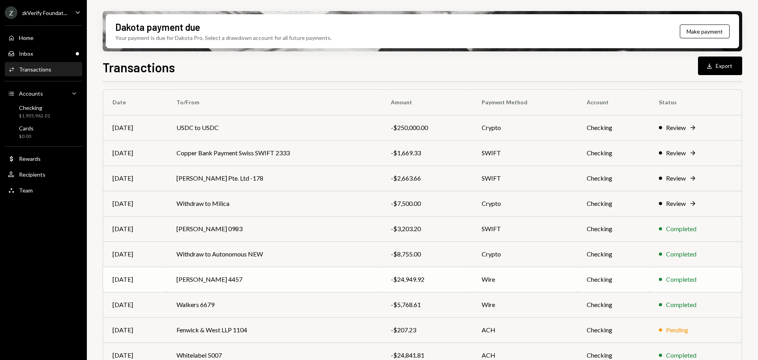
scroll to position [90, 0]
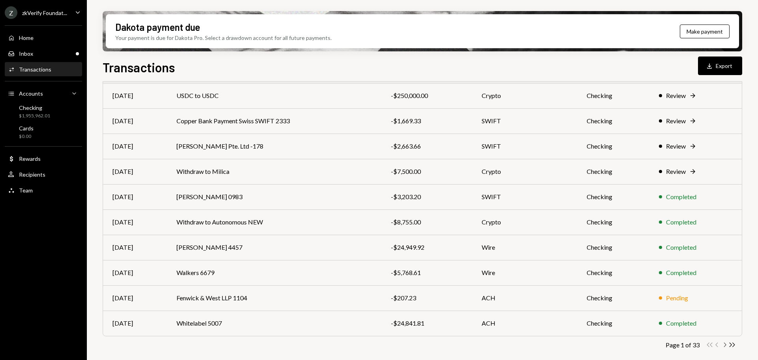
click at [728, 346] on icon "Chevron Right" at bounding box center [725, 345] width 8 height 8
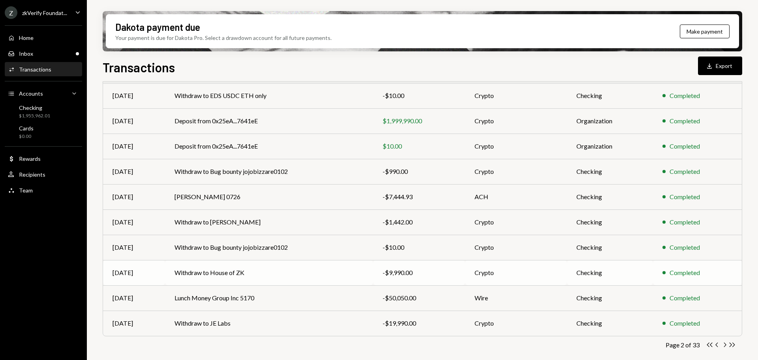
click at [723, 347] on icon "Chevron Right" at bounding box center [725, 345] width 8 height 8
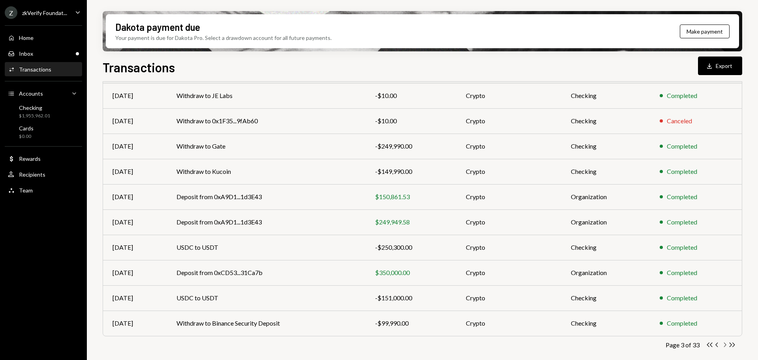
click at [726, 345] on icon "Chevron Right" at bounding box center [725, 345] width 8 height 8
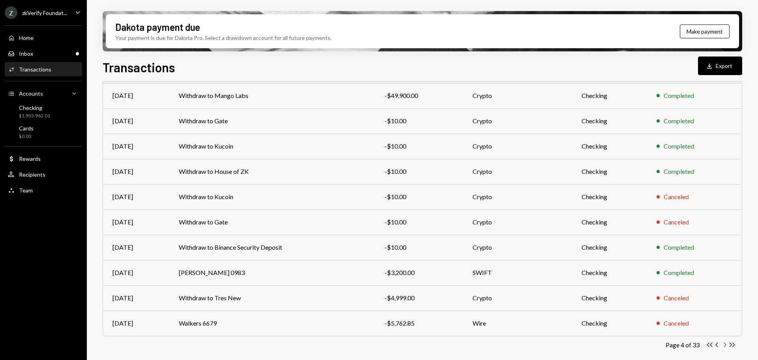
click at [725, 345] on icon "Chevron Right" at bounding box center [725, 345] width 8 height 8
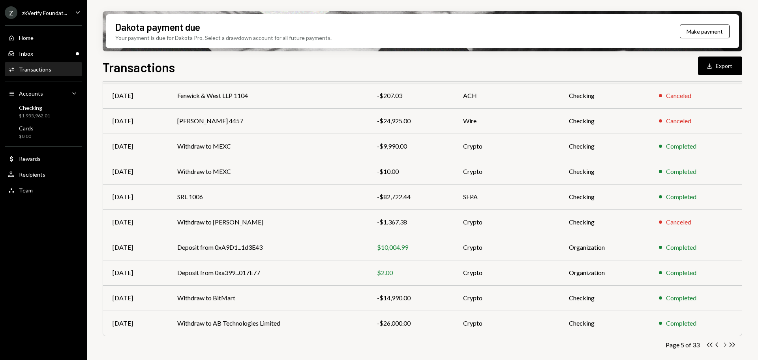
click at [726, 346] on icon "Chevron Right" at bounding box center [725, 345] width 8 height 8
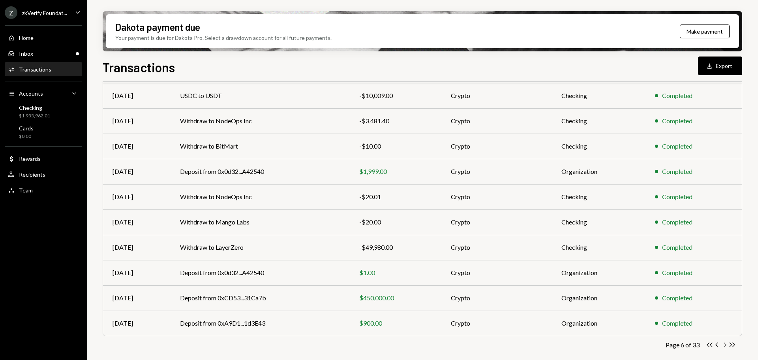
click at [722, 344] on icon "Chevron Right" at bounding box center [725, 345] width 8 height 8
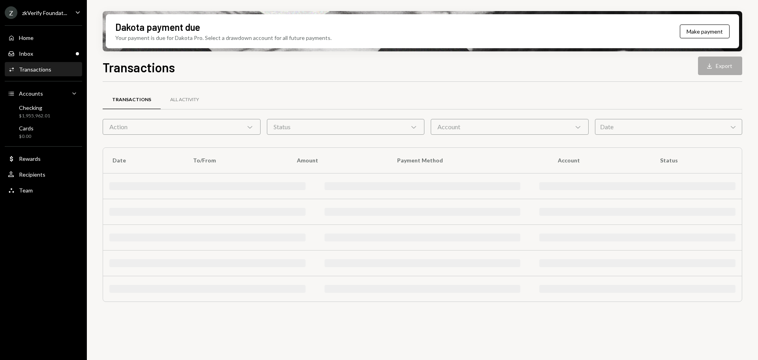
scroll to position [0, 0]
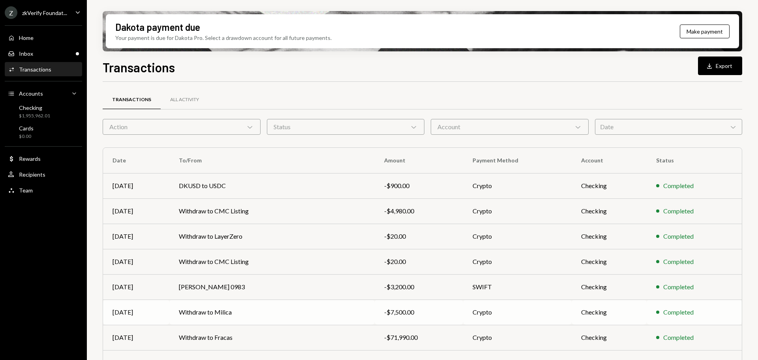
click at [446, 317] on td "-$7,500.00" at bounding box center [419, 311] width 88 height 25
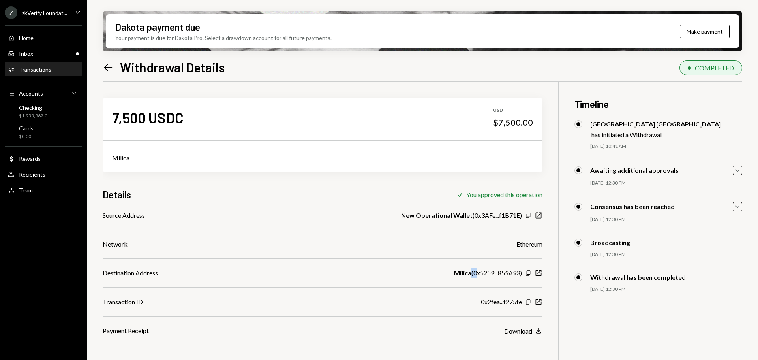
drag, startPoint x: 476, startPoint y: 276, endPoint x: 517, endPoint y: 273, distance: 40.8
click at [518, 276] on div "Milica ( 0x5259...859A93 )" at bounding box center [488, 272] width 68 height 9
click at [502, 302] on div "0x2fea...f275fe" at bounding box center [501, 301] width 41 height 9
click at [32, 52] on div "Inbox" at bounding box center [26, 53] width 14 height 7
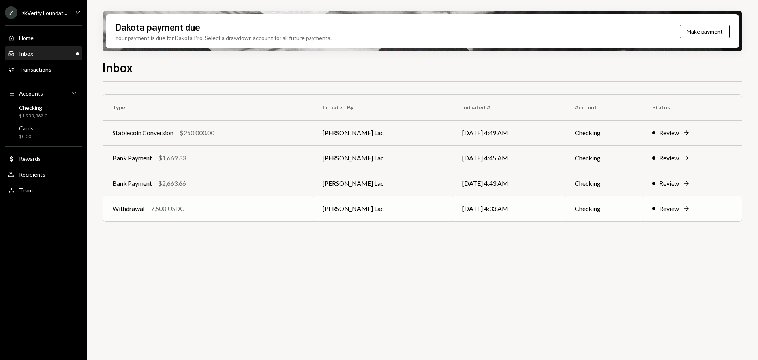
click at [193, 208] on div "Withdrawal 7,500 USDC" at bounding box center [208, 208] width 191 height 9
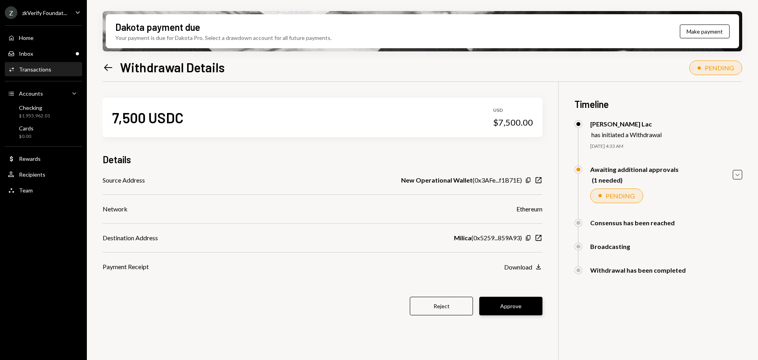
click at [502, 309] on button "Approve" at bounding box center [510, 305] width 63 height 19
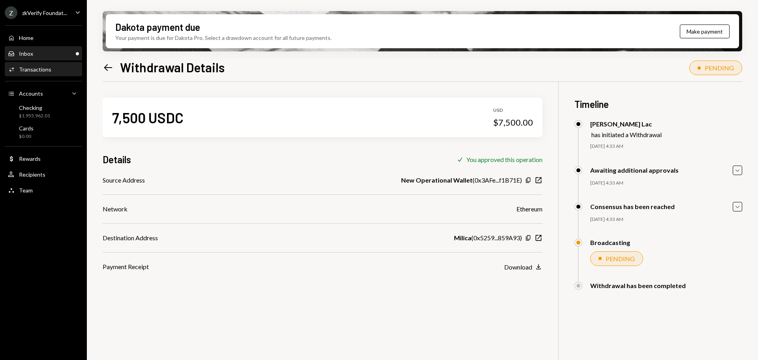
click at [46, 54] on div "Inbox Inbox" at bounding box center [43, 53] width 71 height 7
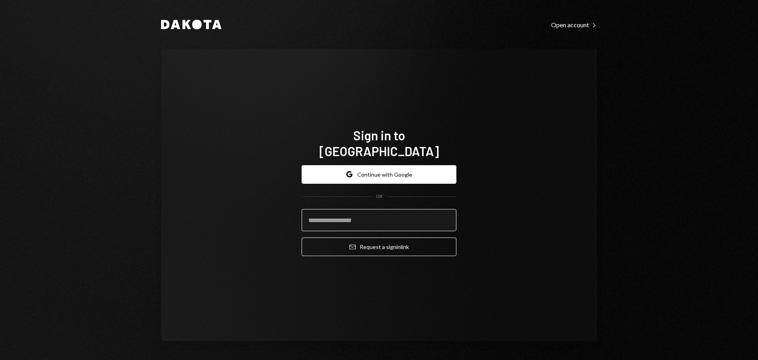
click at [326, 216] on input "email" at bounding box center [379, 220] width 155 height 22
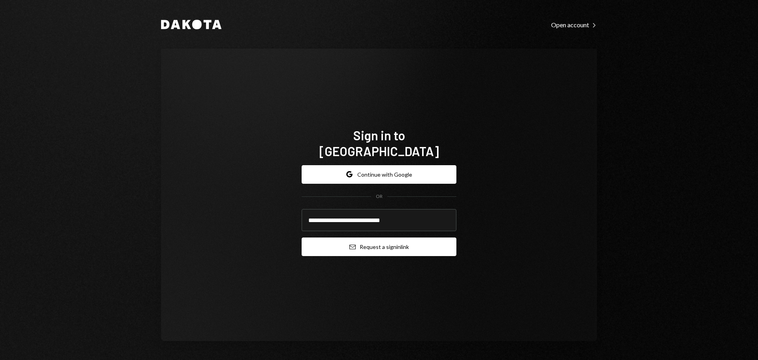
type input "**********"
click at [328, 237] on button "Email Request a sign in link" at bounding box center [379, 246] width 155 height 19
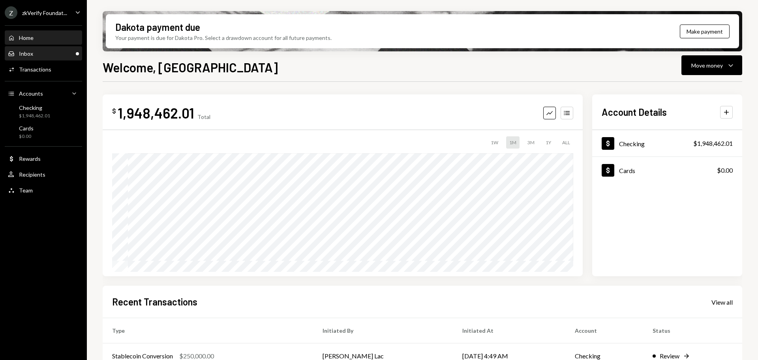
click at [60, 49] on div "Inbox Inbox" at bounding box center [43, 53] width 71 height 13
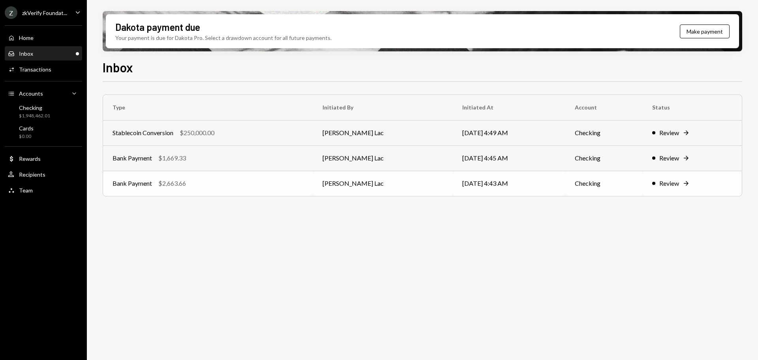
click at [197, 194] on td "Bank Payment $2,663.66" at bounding box center [208, 183] width 210 height 25
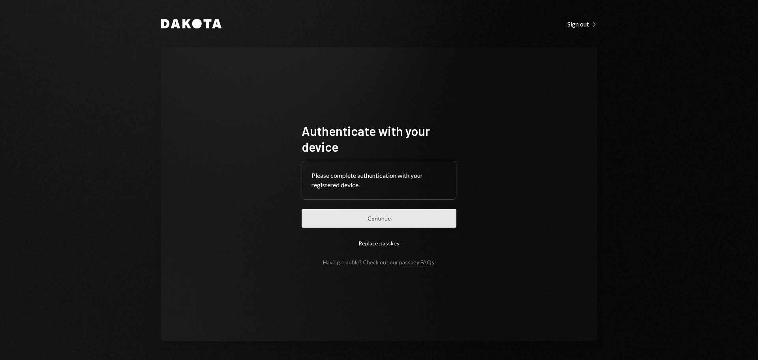
click at [383, 219] on button "Continue" at bounding box center [379, 218] width 155 height 19
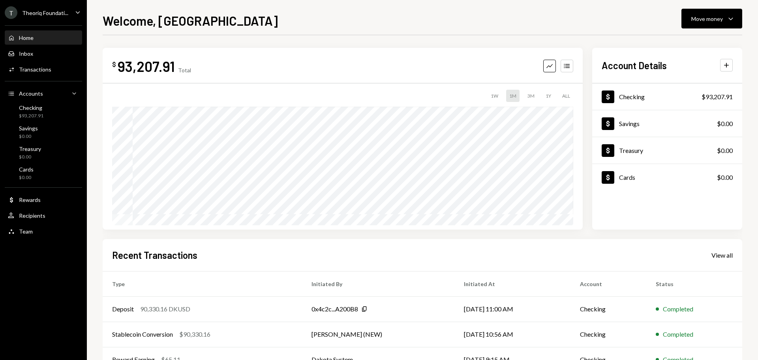
click at [59, 13] on div "Theoriq Foundati..." at bounding box center [45, 12] width 46 height 7
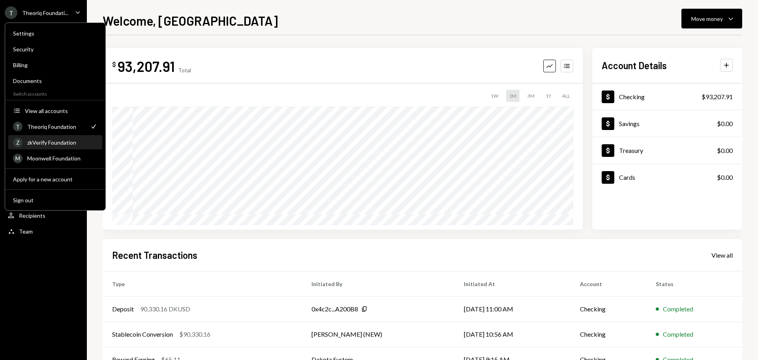
click at [61, 145] on div "zkVerify Foundation" at bounding box center [62, 142] width 70 height 7
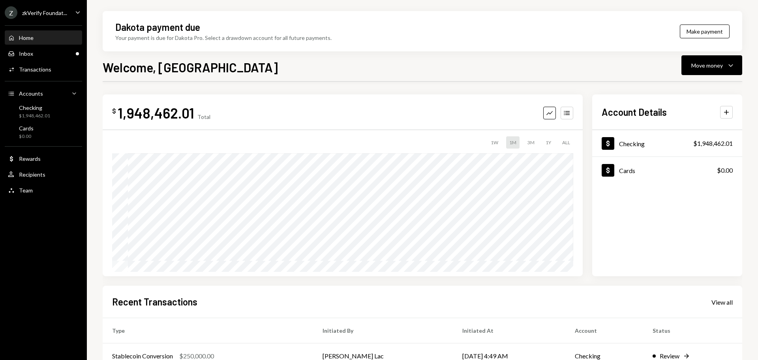
scroll to position [116, 0]
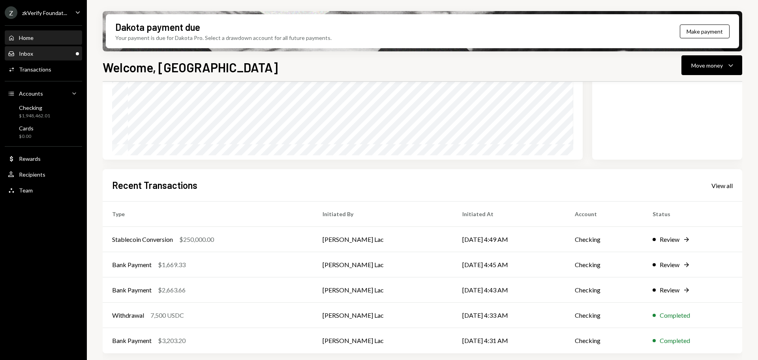
click at [49, 58] on div "Inbox Inbox" at bounding box center [43, 53] width 71 height 13
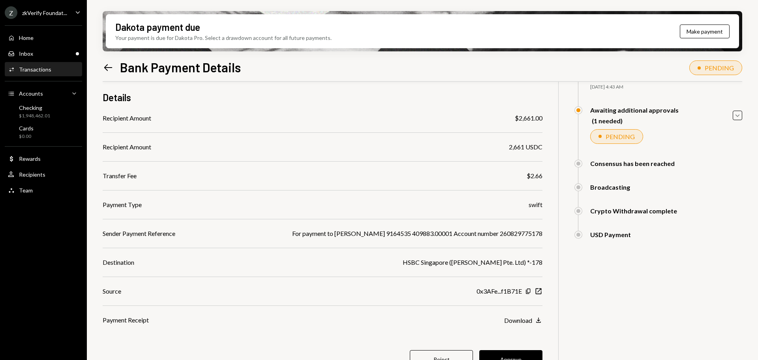
scroll to position [75, 0]
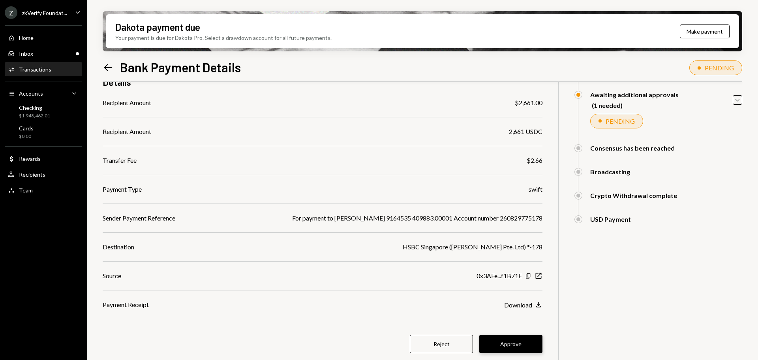
click at [503, 349] on button "Approve" at bounding box center [510, 343] width 63 height 19
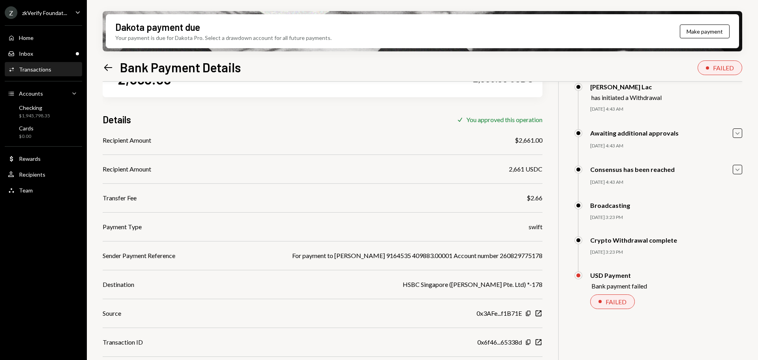
scroll to position [63, 0]
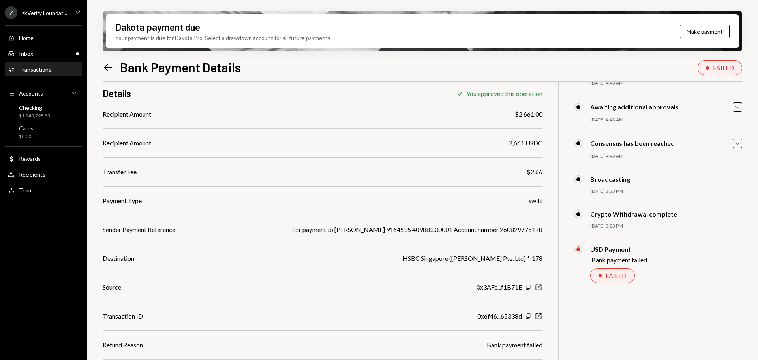
click at [604, 270] on div "FAILED" at bounding box center [612, 275] width 45 height 15
click at [603, 273] on div "FAILED" at bounding box center [612, 275] width 45 height 15
drag, startPoint x: 113, startPoint y: 345, endPoint x: 135, endPoint y: 345, distance: 22.5
click at [114, 345] on div "Refund Reason" at bounding box center [123, 344] width 40 height 9
click at [44, 51] on div "Inbox Inbox" at bounding box center [43, 53] width 71 height 7
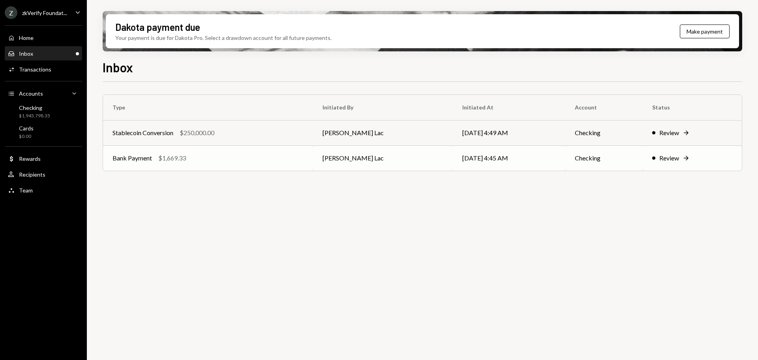
click at [197, 156] on div "Bank Payment $1,669.33" at bounding box center [208, 157] width 191 height 9
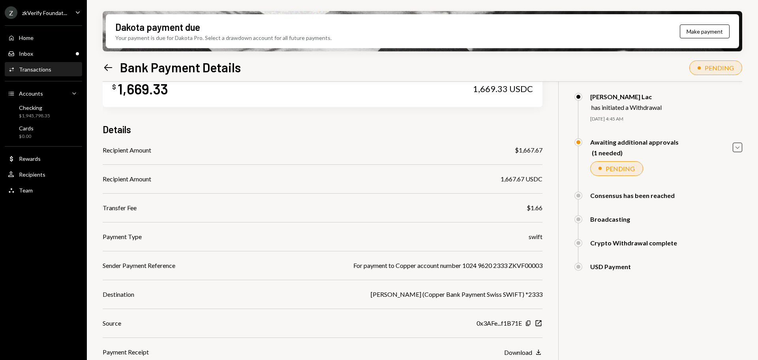
scroll to position [39, 0]
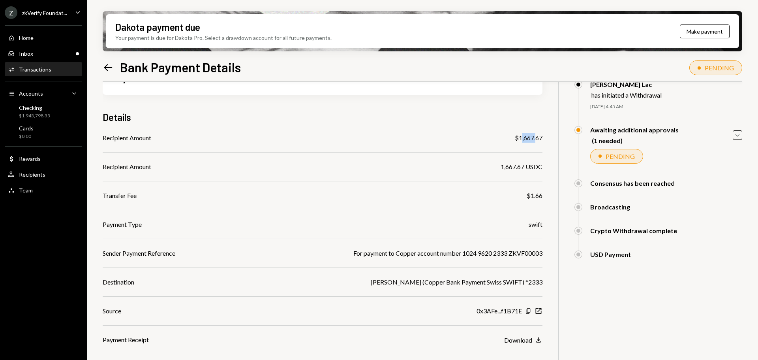
drag, startPoint x: 520, startPoint y: 139, endPoint x: 536, endPoint y: 138, distance: 16.6
click at [536, 138] on div "$1,667.67" at bounding box center [529, 137] width 28 height 9
click at [533, 137] on div "$1,667.67" at bounding box center [529, 137] width 28 height 9
click at [532, 137] on div "$1,667.67" at bounding box center [529, 137] width 28 height 9
click at [515, 168] on div "1,667.67 USDC" at bounding box center [522, 166] width 42 height 9
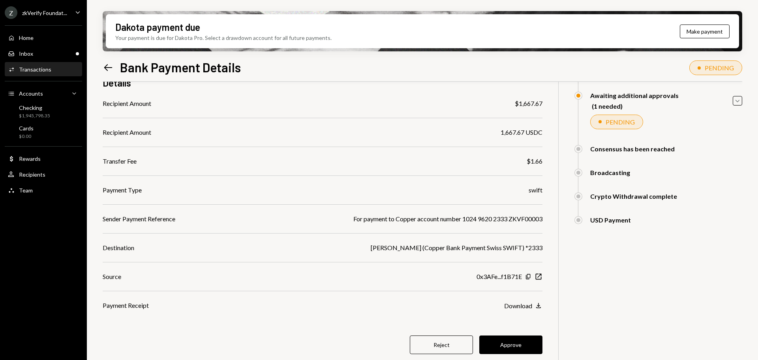
scroll to position [75, 0]
drag, startPoint x: 469, startPoint y: 220, endPoint x: 514, endPoint y: 220, distance: 45.0
click at [514, 220] on div "For payment to Copper account number 1024 9620 2333 ZKVF00003" at bounding box center [447, 217] width 189 height 9
click at [476, 220] on div "For payment to Copper account number 1024 9620 2333 ZKVF00003" at bounding box center [447, 217] width 189 height 9
drag, startPoint x: 449, startPoint y: 240, endPoint x: 506, endPoint y: 242, distance: 56.5
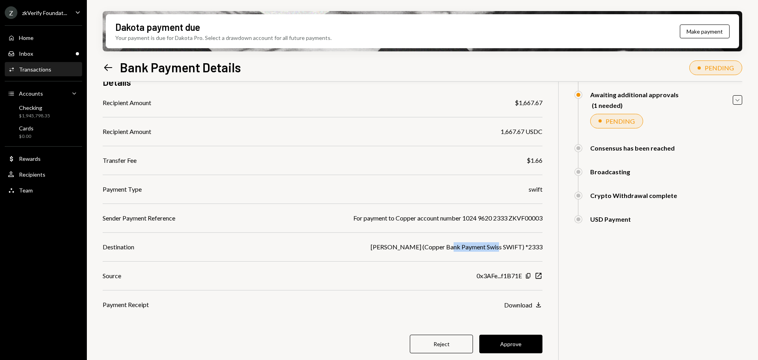
click at [506, 242] on div "Recipient Amount $1,667.67 Recipient Amount 1,667.67 USDC Transfer Fee $1.66 Pa…" at bounding box center [323, 203] width 440 height 211
click at [515, 243] on div "[PERSON_NAME] (Copper Bank Payment Swiss SWIFT) *2333" at bounding box center [457, 246] width 172 height 9
click at [529, 340] on button "Approve" at bounding box center [510, 343] width 63 height 19
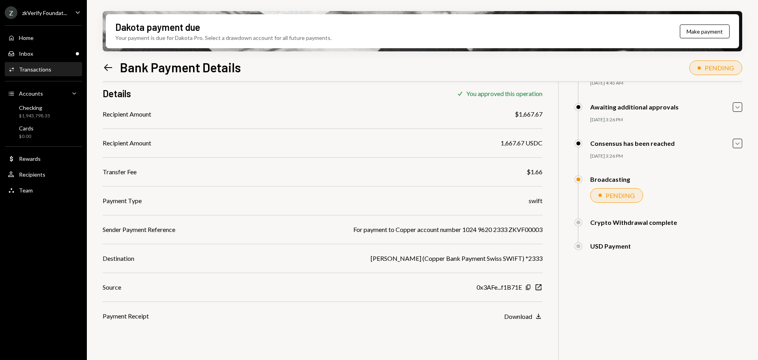
scroll to position [63, 0]
click at [53, 53] on div "Inbox Inbox" at bounding box center [43, 53] width 71 height 7
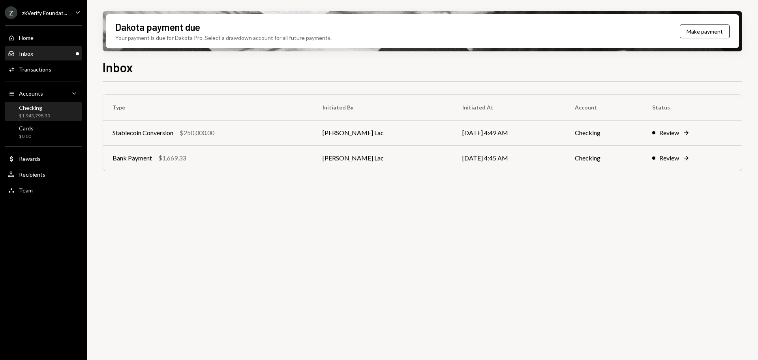
click at [51, 115] on div "Checking $1,945,798.35" at bounding box center [43, 111] width 71 height 15
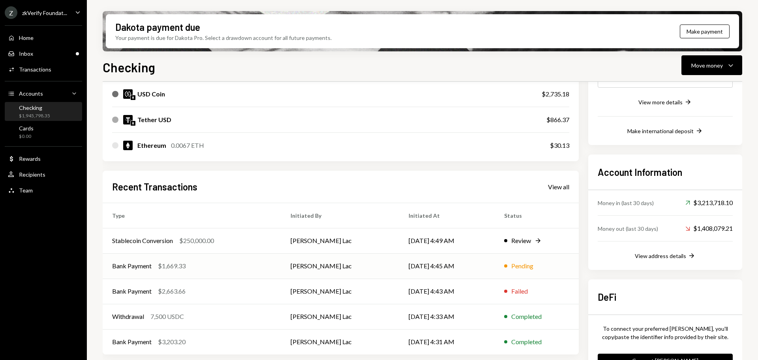
scroll to position [176, 0]
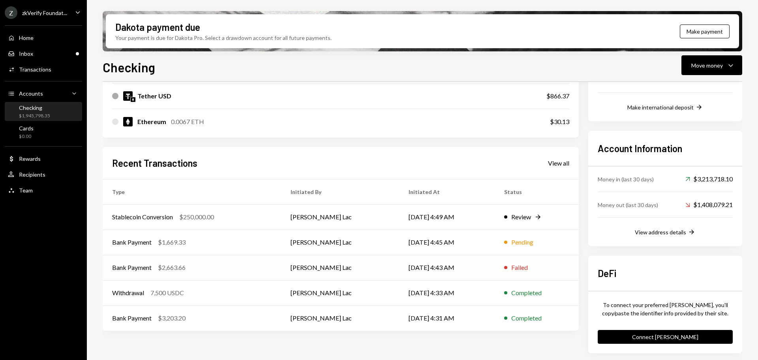
click at [188, 263] on div "Bank Payment $2,663.66" at bounding box center [191, 267] width 159 height 9
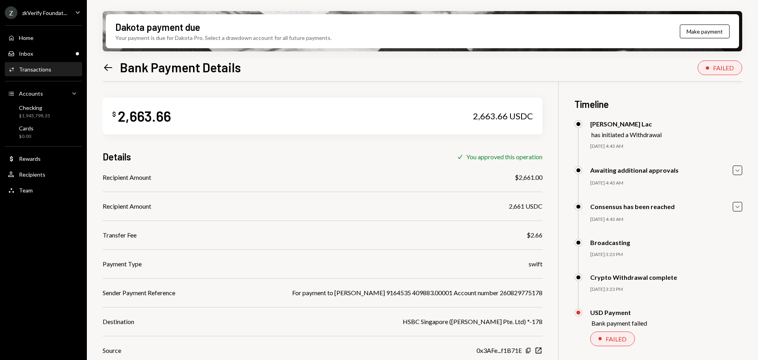
scroll to position [63, 0]
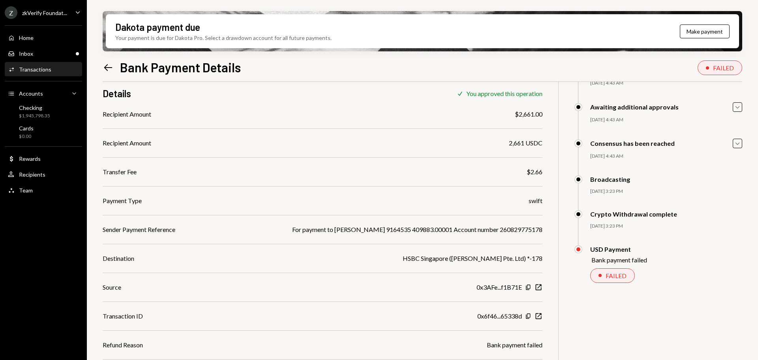
click at [518, 343] on div "Bank payment failed" at bounding box center [515, 344] width 56 height 9
click at [513, 345] on div "Bank payment failed" at bounding box center [515, 344] width 56 height 9
click at [493, 345] on div "Bank payment failed" at bounding box center [515, 344] width 56 height 9
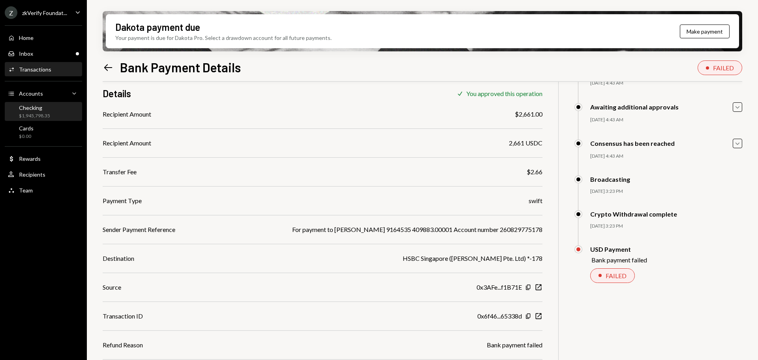
click at [43, 113] on div "$1,945,798.35" at bounding box center [34, 116] width 31 height 7
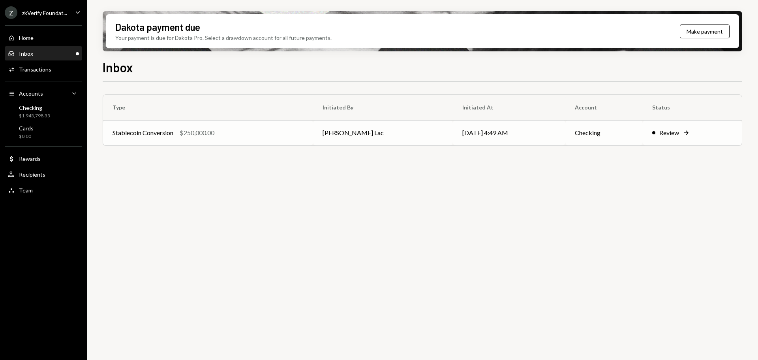
click at [328, 135] on td "[PERSON_NAME] Lac" at bounding box center [382, 132] width 139 height 25
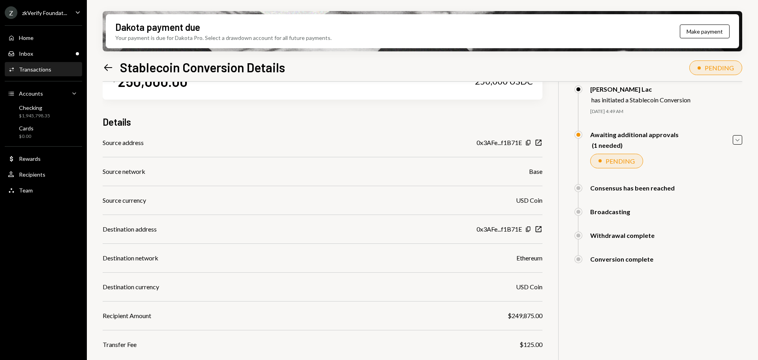
scroll to position [75, 0]
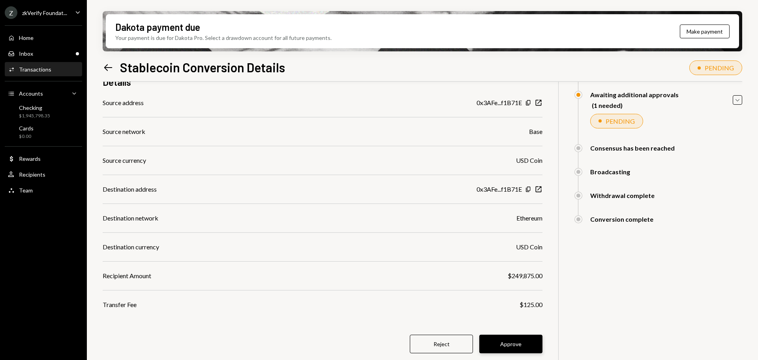
click at [514, 349] on button "Approve" at bounding box center [510, 343] width 63 height 19
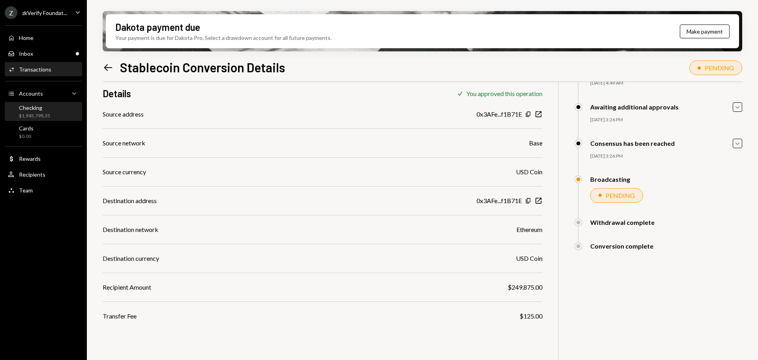
click at [31, 116] on div "$1,945,798.35" at bounding box center [34, 116] width 31 height 7
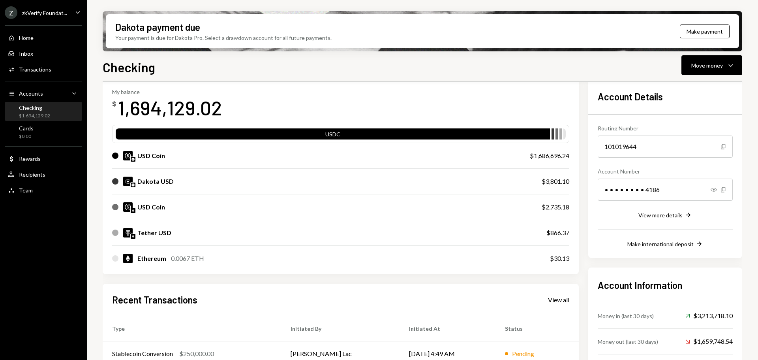
scroll to position [39, 0]
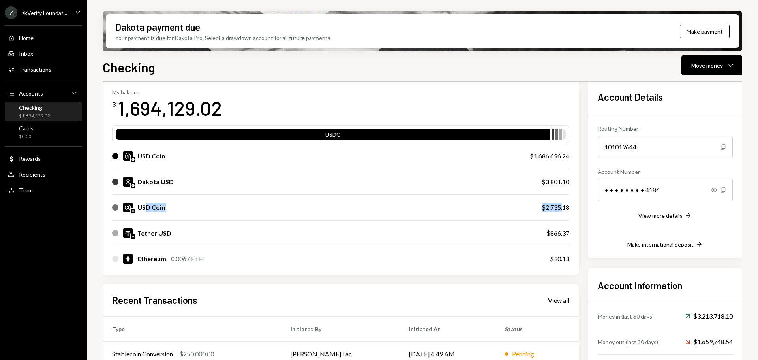
drag, startPoint x: 147, startPoint y: 208, endPoint x: 563, endPoint y: 203, distance: 416.5
click at [563, 203] on div "USD Coin $2,735.18" at bounding box center [340, 207] width 457 height 25
drag, startPoint x: 159, startPoint y: 182, endPoint x: 174, endPoint y: 180, distance: 15.5
click at [174, 180] on div "Dakota USD" at bounding box center [319, 181] width 414 height 9
drag, startPoint x: 533, startPoint y: 156, endPoint x: 568, endPoint y: 156, distance: 35.5
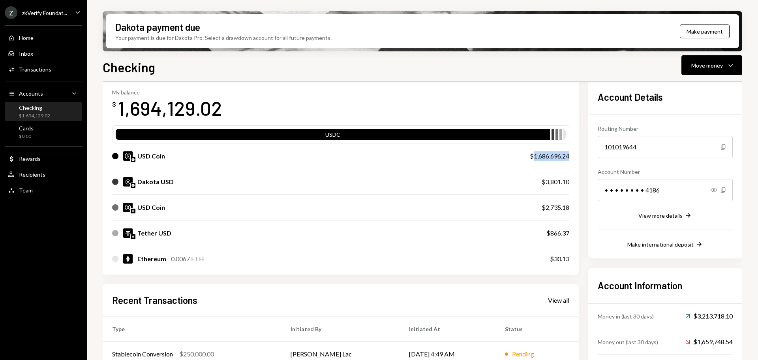
click at [568, 156] on div "$1,686,696.24" at bounding box center [549, 155] width 39 height 9
click at [547, 156] on div "$1,686,696.24" at bounding box center [549, 155] width 39 height 9
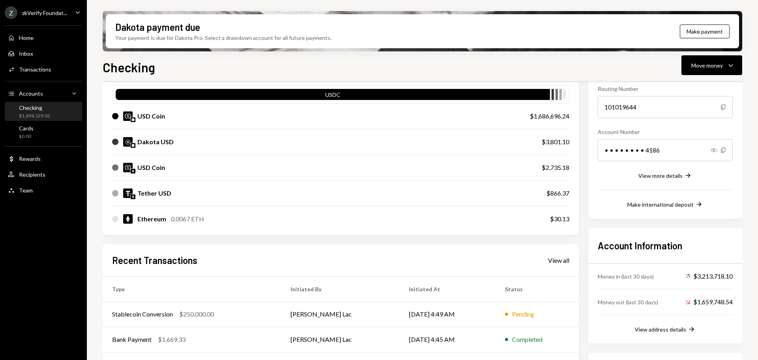
scroll to position [158, 0]
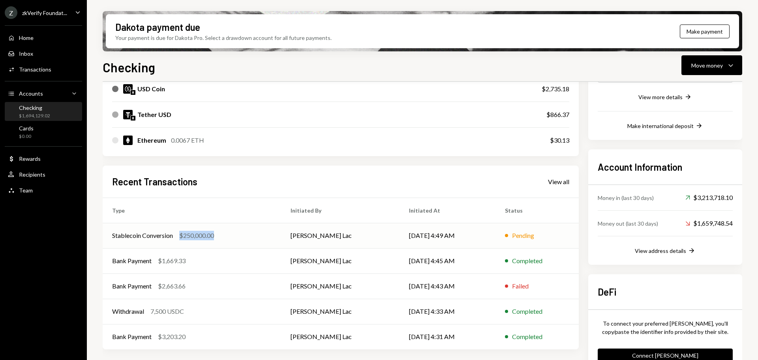
drag, startPoint x: 180, startPoint y: 235, endPoint x: 218, endPoint y: 235, distance: 38.3
click at [218, 235] on div "Stablecoin Conversion $250,000.00" at bounding box center [191, 235] width 159 height 9
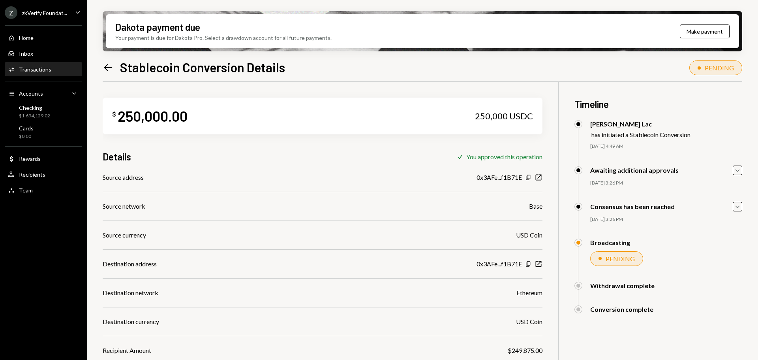
click at [195, 236] on div "Source currency USD Coin" at bounding box center [323, 234] width 440 height 9
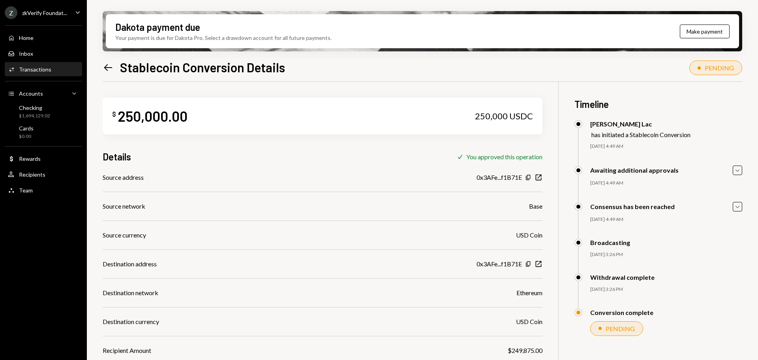
click at [112, 62] on icon "Left Arrow" at bounding box center [108, 67] width 11 height 11
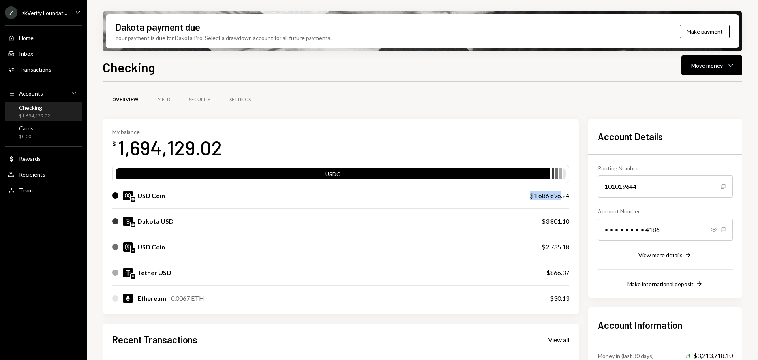
drag, startPoint x: 540, startPoint y: 196, endPoint x: 562, endPoint y: 196, distance: 21.3
click at [562, 196] on div "USD Coin $1,686,696.24" at bounding box center [340, 195] width 457 height 25
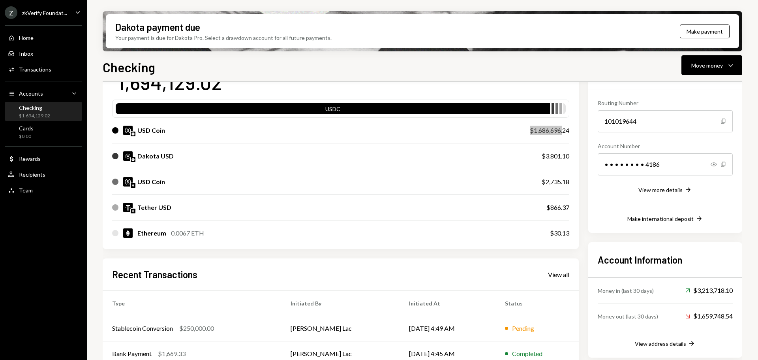
scroll to position [79, 0]
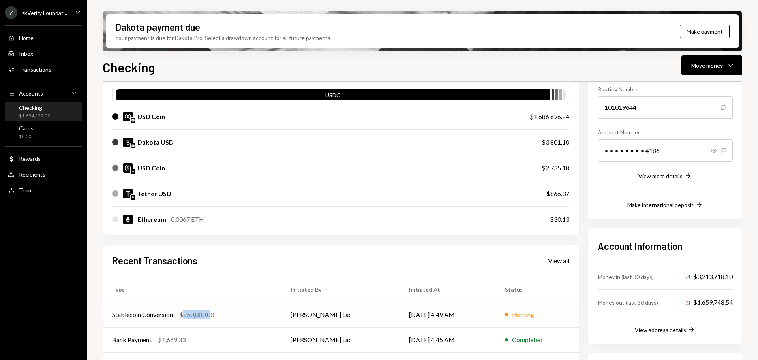
drag, startPoint x: 185, startPoint y: 313, endPoint x: 213, endPoint y: 317, distance: 28.0
click at [213, 317] on div "$250,000.00" at bounding box center [196, 313] width 35 height 9
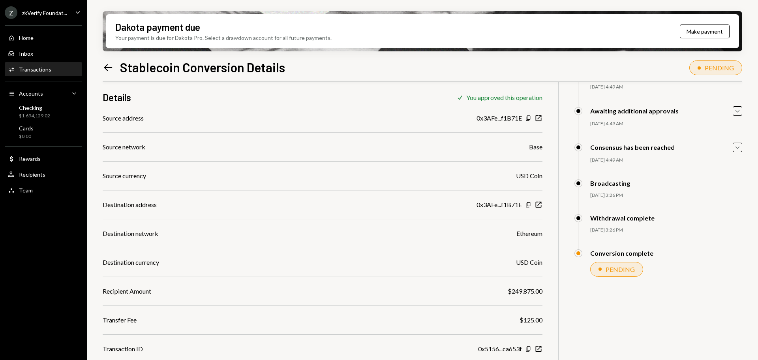
scroll to position [63, 0]
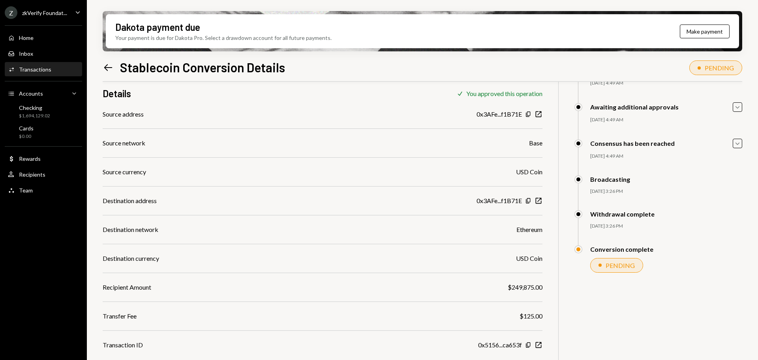
click at [105, 69] on icon "Left Arrow" at bounding box center [108, 67] width 11 height 11
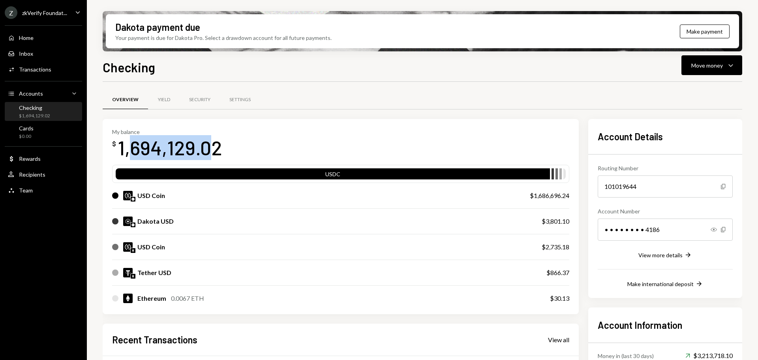
drag, startPoint x: 129, startPoint y: 152, endPoint x: 216, endPoint y: 148, distance: 86.1
click at [216, 148] on div "1,694,129.02" at bounding box center [170, 147] width 105 height 25
click at [167, 148] on div "1,694,129.02" at bounding box center [170, 147] width 105 height 25
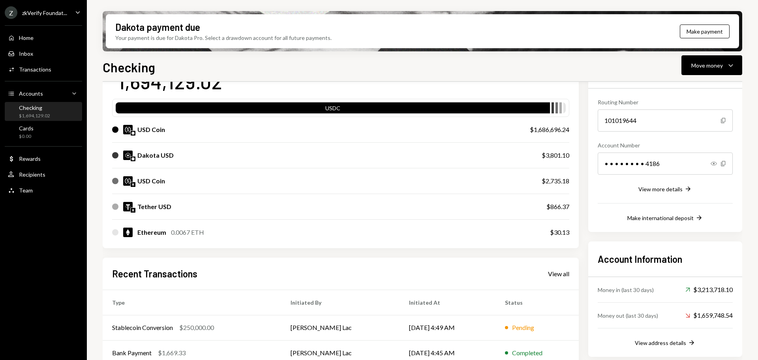
scroll to position [79, 0]
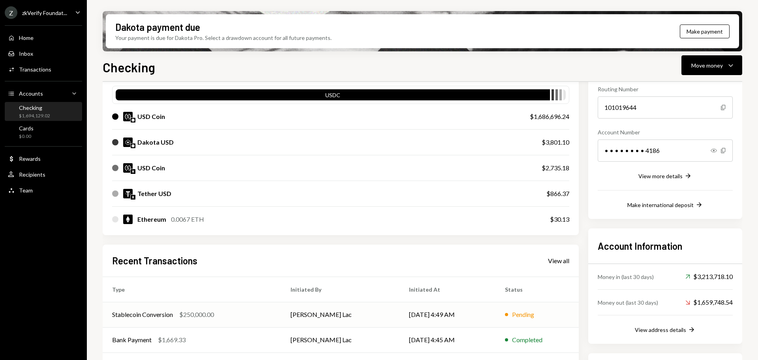
click at [399, 317] on td "[DATE] 4:49 AM" at bounding box center [447, 314] width 96 height 25
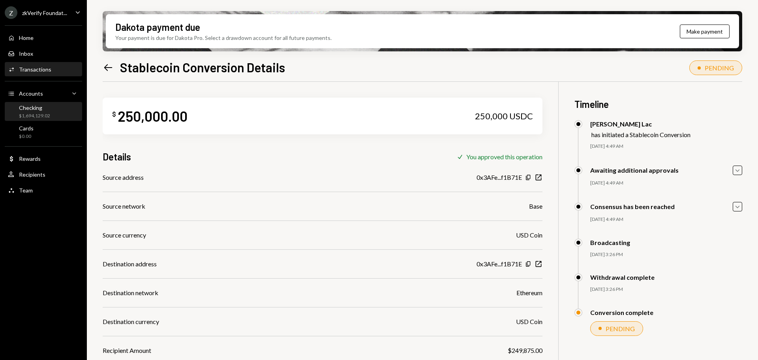
click at [46, 118] on div "$1,694,129.02" at bounding box center [34, 116] width 31 height 7
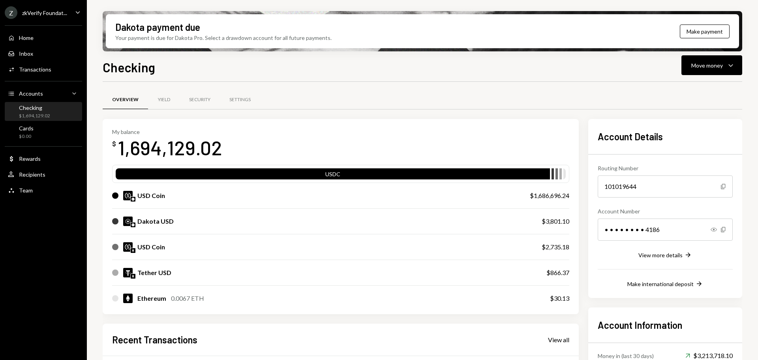
click at [51, 17] on div "Z zkVerify Foundat..." at bounding box center [36, 12] width 62 height 13
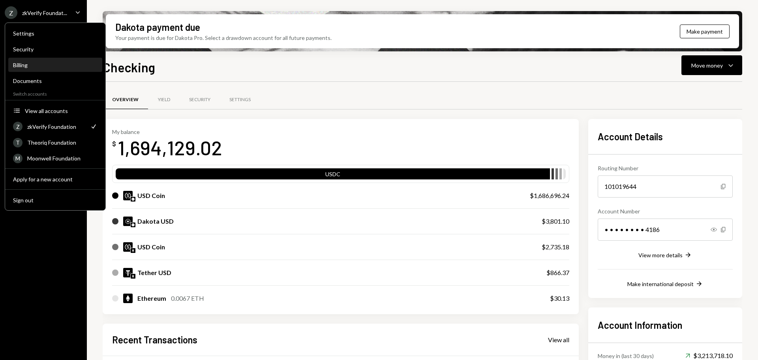
click at [46, 61] on div "Billing" at bounding box center [55, 64] width 84 height 13
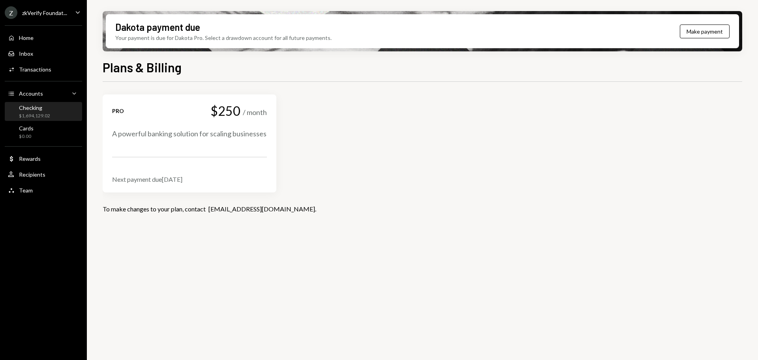
click at [49, 114] on div "$1,694,129.02" at bounding box center [34, 116] width 31 height 7
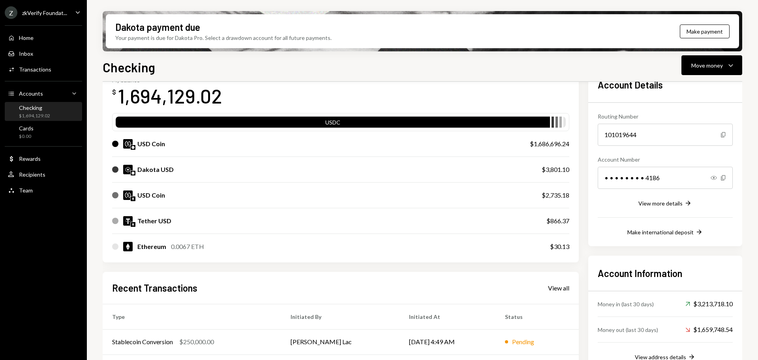
scroll to position [39, 0]
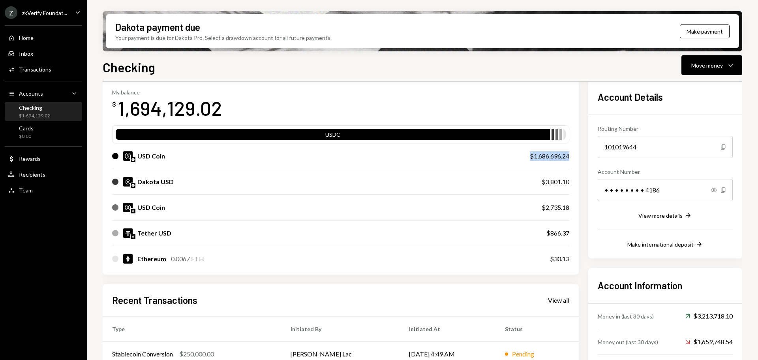
drag, startPoint x: 499, startPoint y: 163, endPoint x: 570, endPoint y: 159, distance: 71.1
click at [570, 159] on div "My balance $ 1,694,129.02 USDC USD Coin $1,686,696.24 Dakota USD $3,801.10 USD …" at bounding box center [341, 176] width 476 height 195
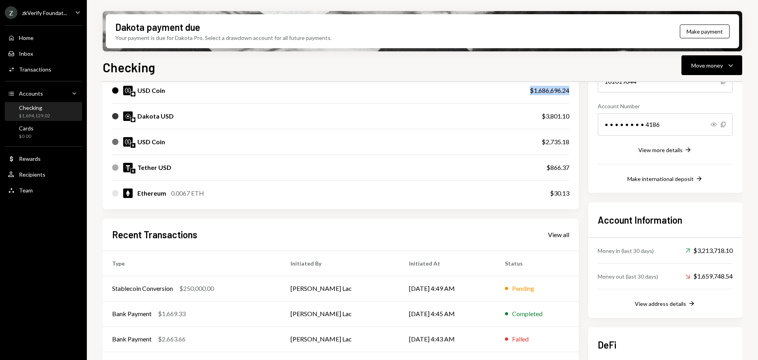
scroll to position [118, 0]
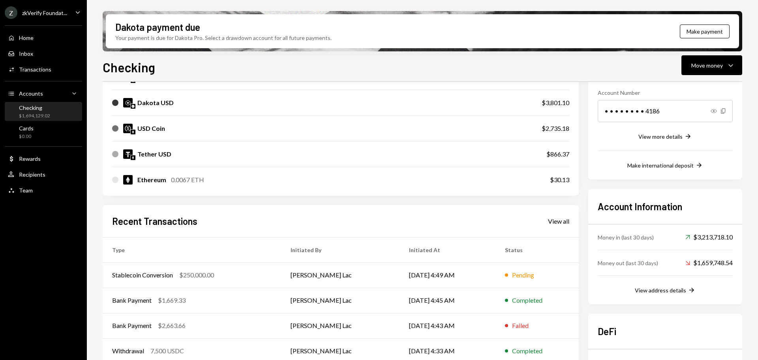
click at [281, 283] on td "Stablecoin Conversion $250,000.00" at bounding box center [192, 274] width 178 height 25
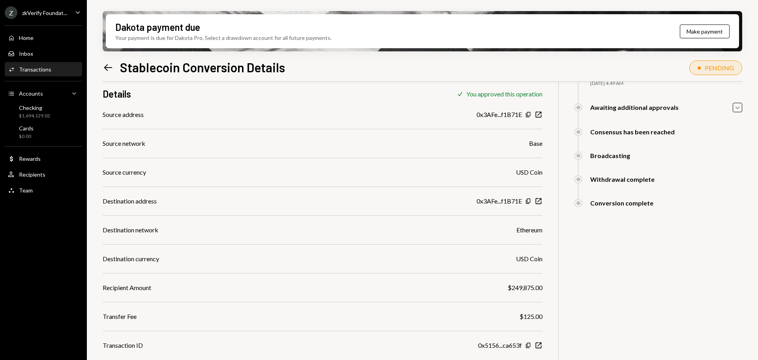
scroll to position [63, 0]
click at [104, 71] on icon "Left Arrow" at bounding box center [108, 67] width 11 height 11
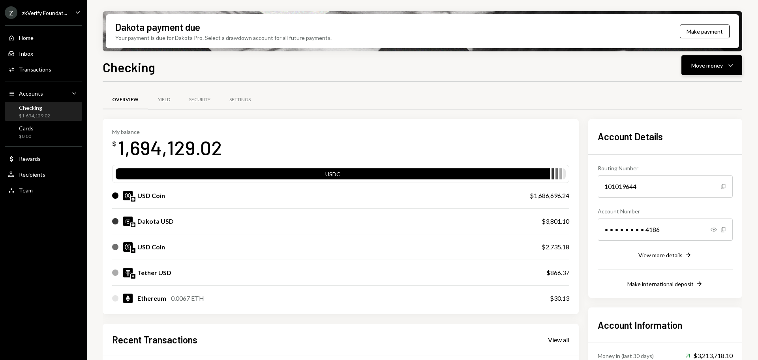
click at [699, 63] on div "Move money" at bounding box center [707, 65] width 32 height 8
click at [699, 149] on div "Swap stablecoins" at bounding box center [706, 149] width 58 height 8
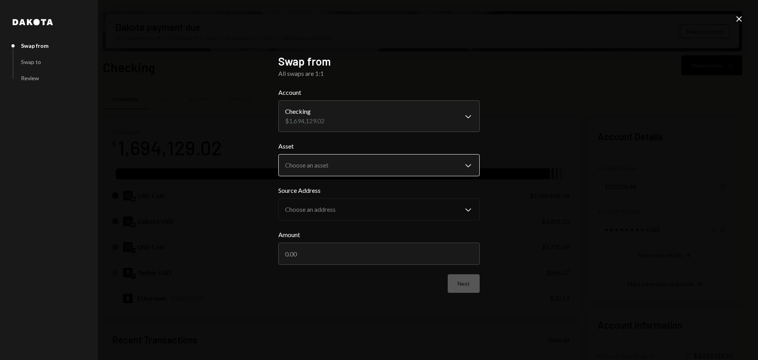
click at [341, 171] on body "Z zkVerify Foundat... Caret Down Home Home Inbox Inbox Activities Transactions …" at bounding box center [379, 180] width 758 height 360
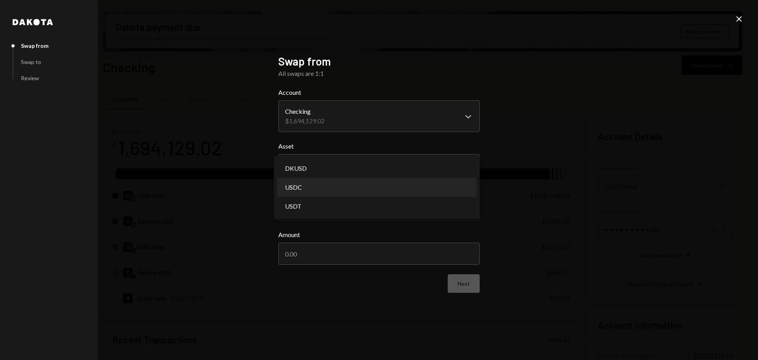
select select "****"
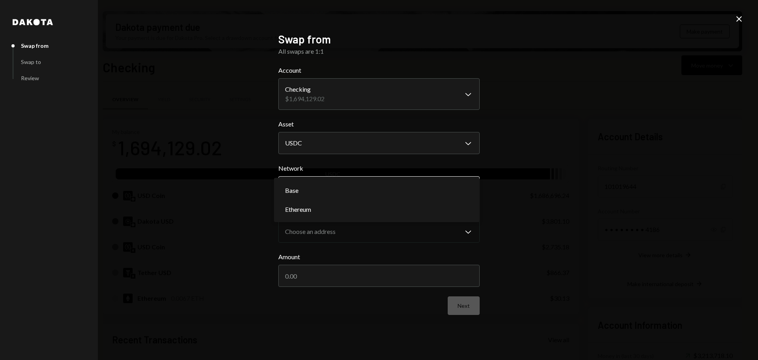
click at [335, 191] on body "Z zkVerify Foundat... Caret Down Home Home Inbox Inbox Activities Transactions …" at bounding box center [379, 180] width 758 height 360
select select "**********"
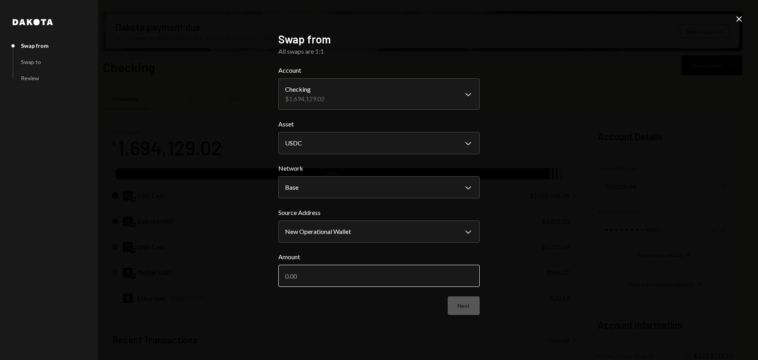
click at [328, 272] on input "Amount" at bounding box center [378, 275] width 201 height 22
drag, startPoint x: 293, startPoint y: 276, endPoint x: 302, endPoint y: 276, distance: 9.1
click at [302, 276] on input "1436696" at bounding box center [378, 275] width 201 height 22
click at [330, 276] on input "1436696" at bounding box center [378, 275] width 201 height 22
type input "1436696"
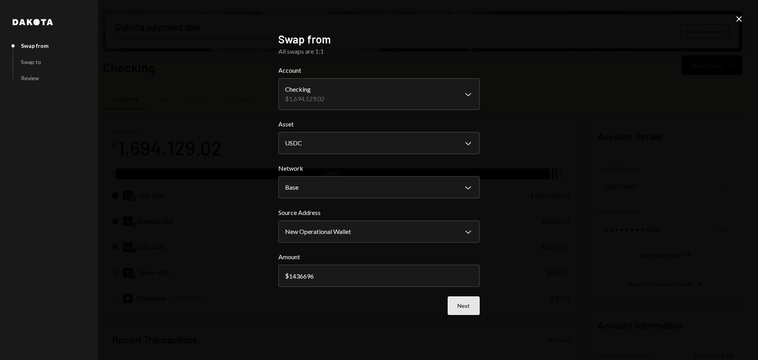
click at [463, 302] on button "Next" at bounding box center [464, 305] width 32 height 19
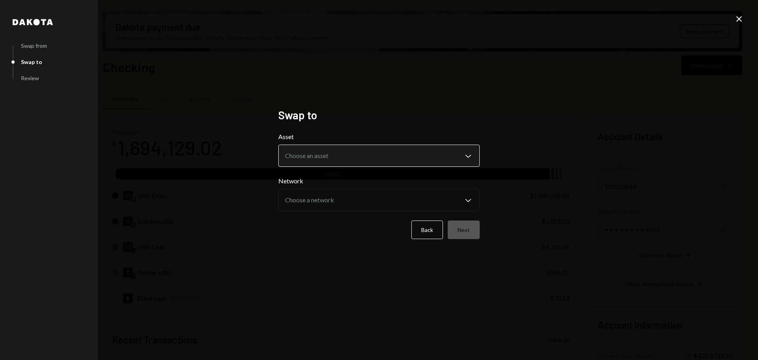
click at [302, 151] on body "Z zkVerify Foundat... Caret Down Home Home Inbox Inbox Activities Transactions …" at bounding box center [379, 180] width 758 height 360
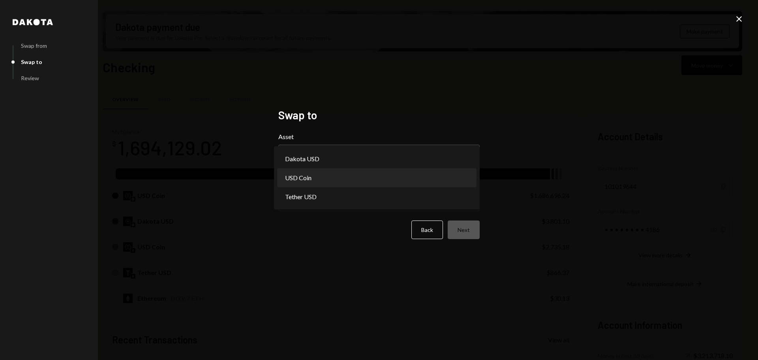
select select "****"
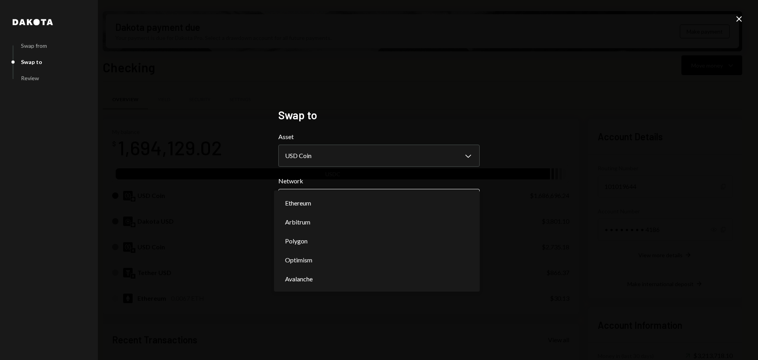
click at [318, 197] on body "Z zkVerify Foundat... Caret Down Home Home Inbox Inbox Activities Transactions …" at bounding box center [379, 180] width 758 height 360
select select "**********"
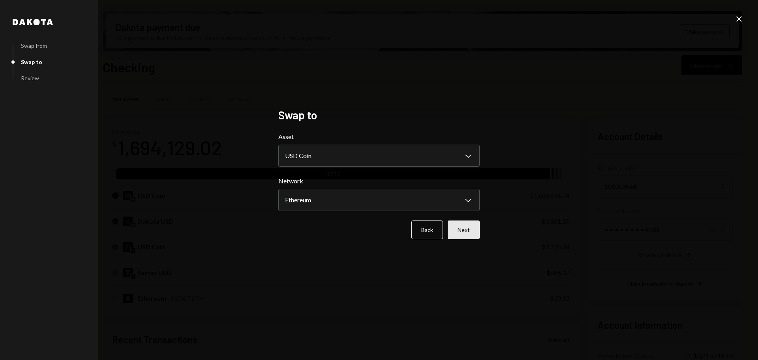
click at [458, 234] on button "Next" at bounding box center [464, 229] width 32 height 19
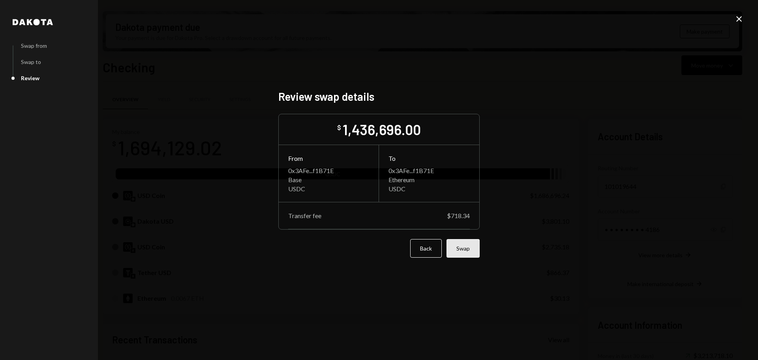
click at [458, 249] on button "Swap" at bounding box center [462, 248] width 33 height 19
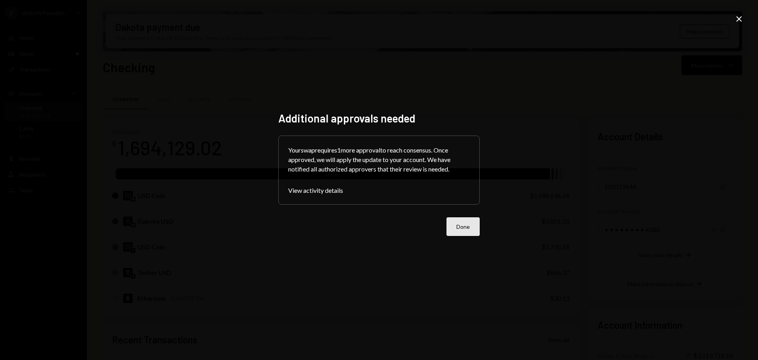
click at [466, 229] on button "Done" at bounding box center [462, 226] width 33 height 19
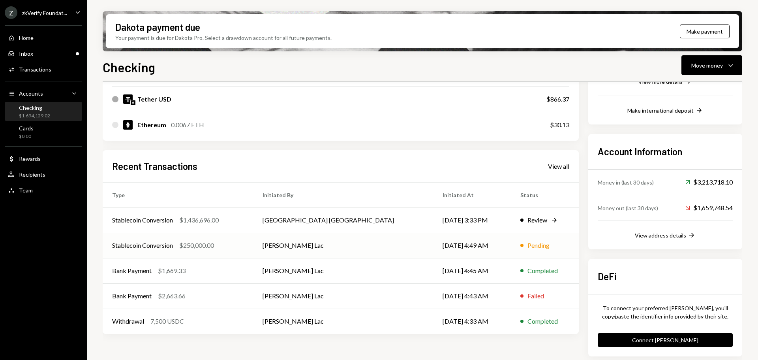
scroll to position [176, 0]
